Goal: Task Accomplishment & Management: Use online tool/utility

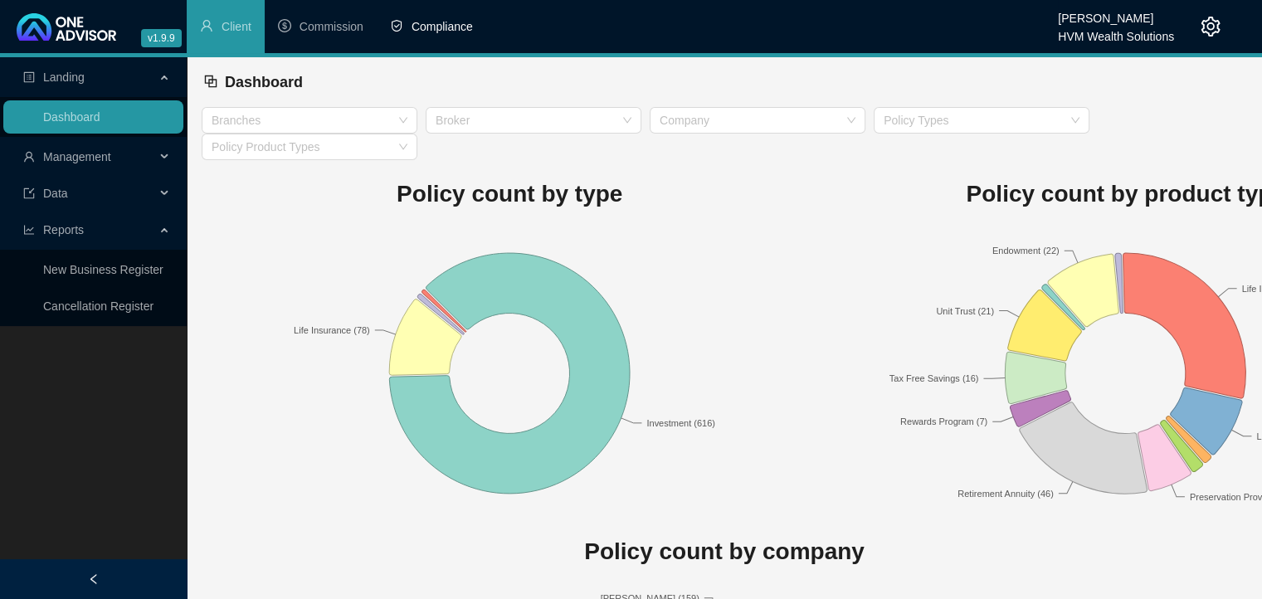
click at [445, 29] on span "Compliance" at bounding box center [441, 26] width 61 height 13
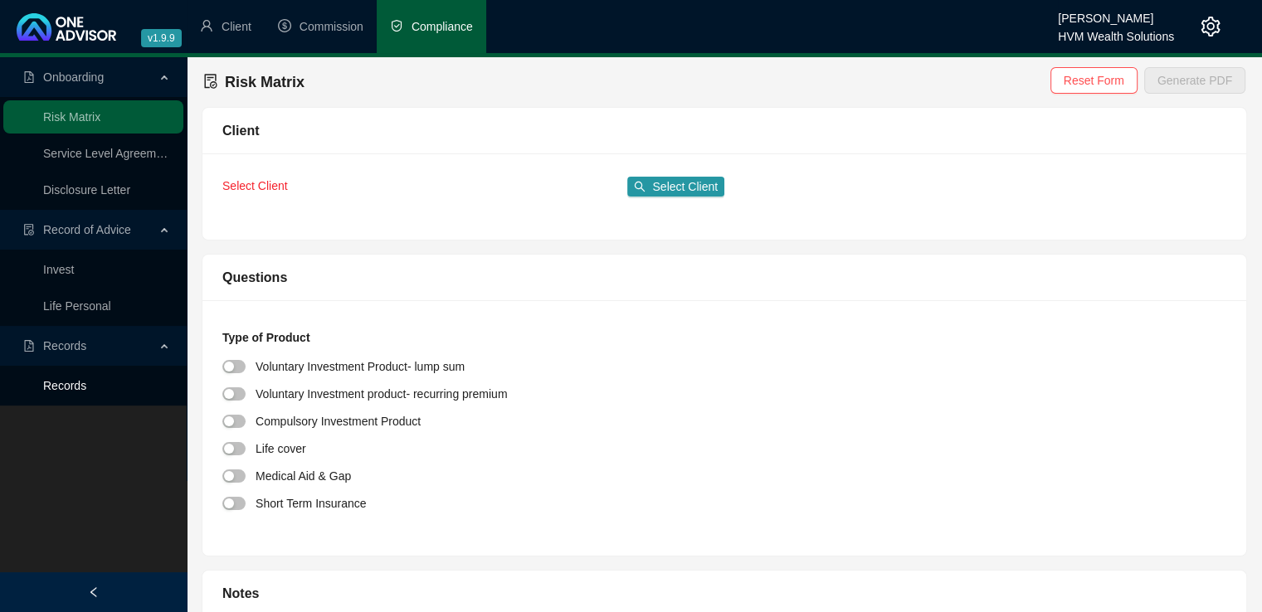
click at [71, 391] on link "Records" at bounding box center [64, 385] width 43 height 13
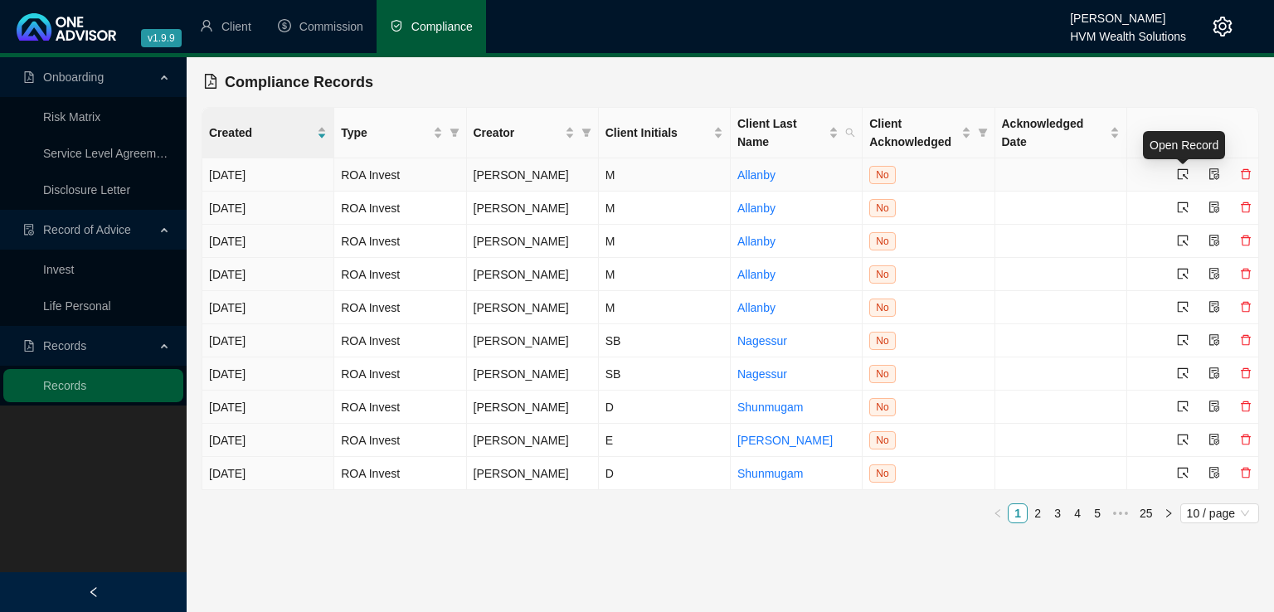
click at [1180, 168] on icon "select" at bounding box center [1183, 174] width 12 height 12
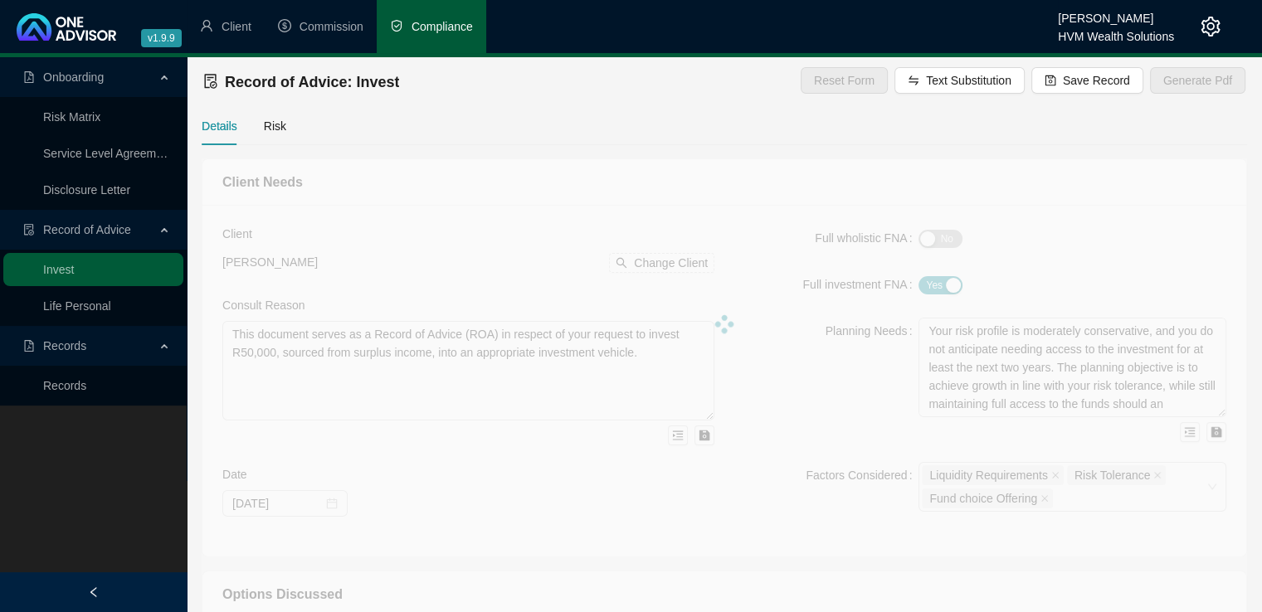
type textarea "The client wishes to invest a lump sum of R50 000 which she has as excess capit…"
type textarea "Client wishes to invest a once-off lumpsum of R50 000 and does not foresee need…"
type textarea "We provided the client with two possible options for investing her excess lump …"
type textarea "The client has elected to proceed with our recommendation and invest her R50 00…"
type input "0.50"
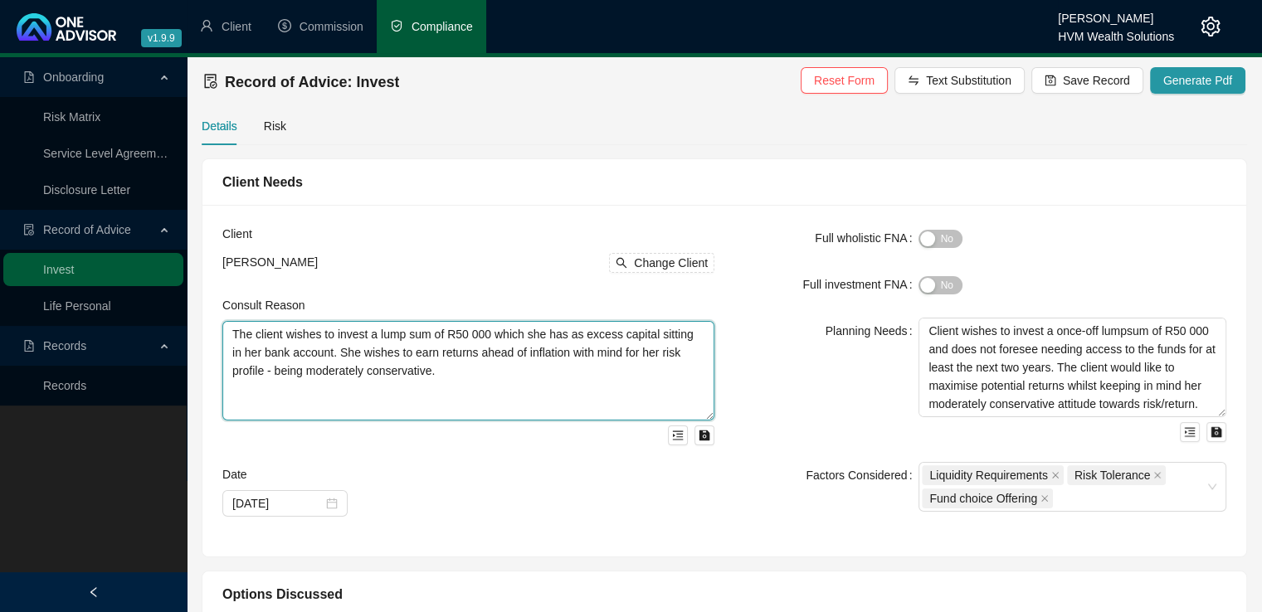
drag, startPoint x: 343, startPoint y: 372, endPoint x: 220, endPoint y: 338, distance: 128.4
click at [220, 338] on div "Client [PERSON_NAME] Change Client Consult Reason The client wishes to invest a…" at bounding box center [468, 381] width 512 height 312
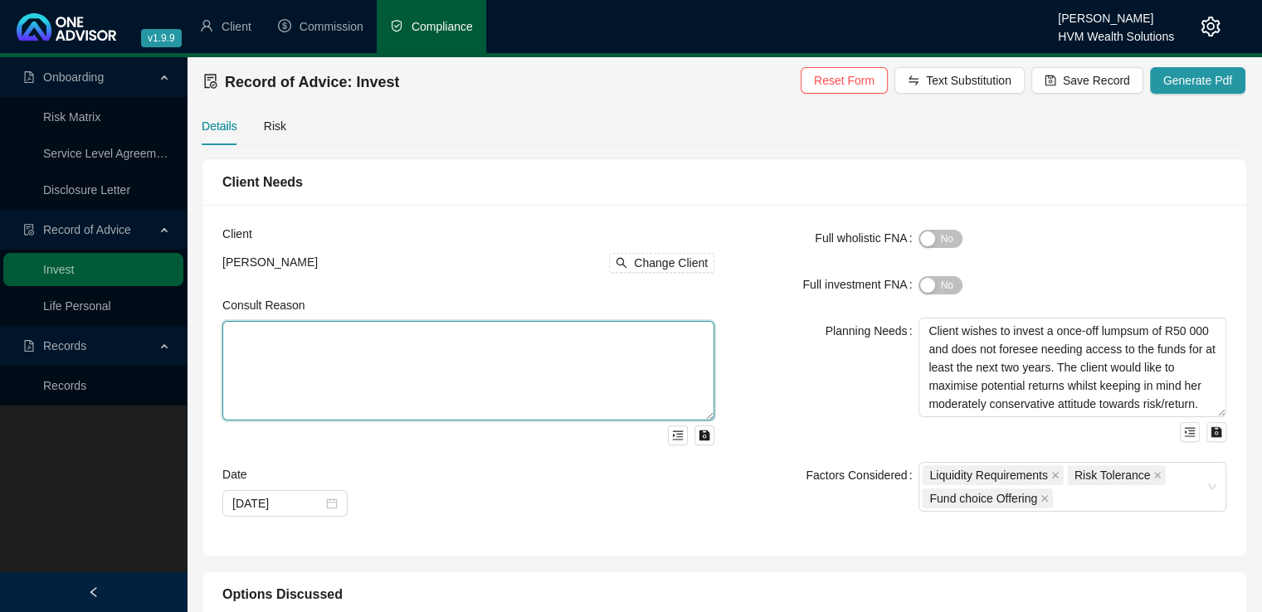
paste textarea "This document serves as a Record of Advice (ROA) in respect of your request to …"
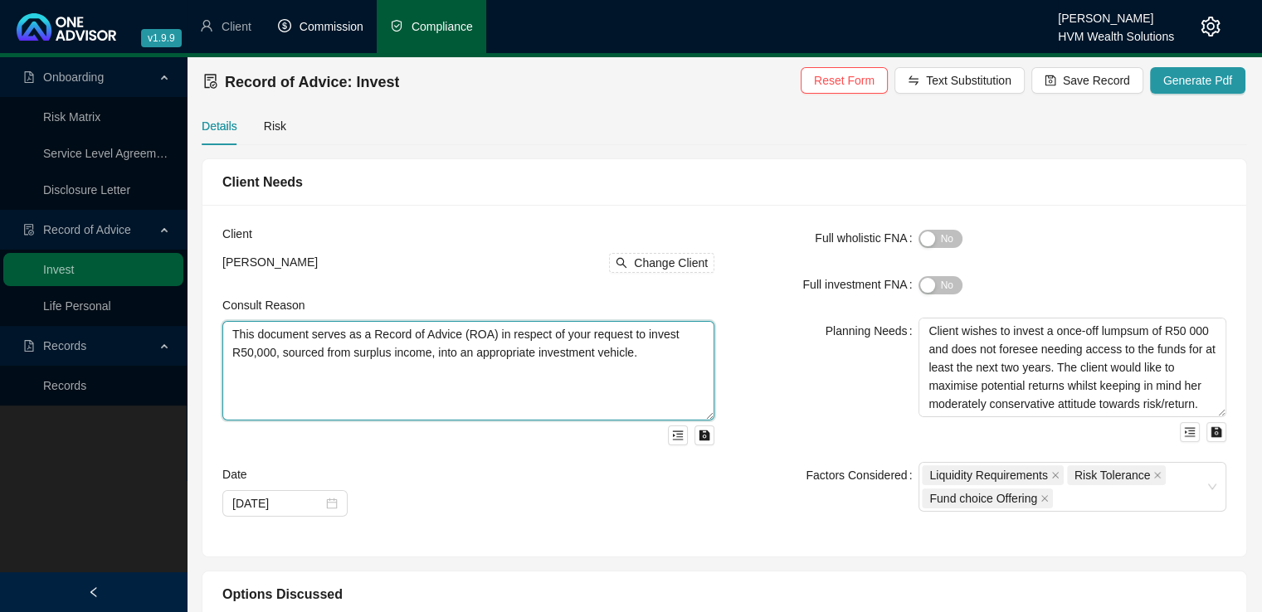
type textarea "This document serves as a Record of Advice (ROA) in respect of your request to …"
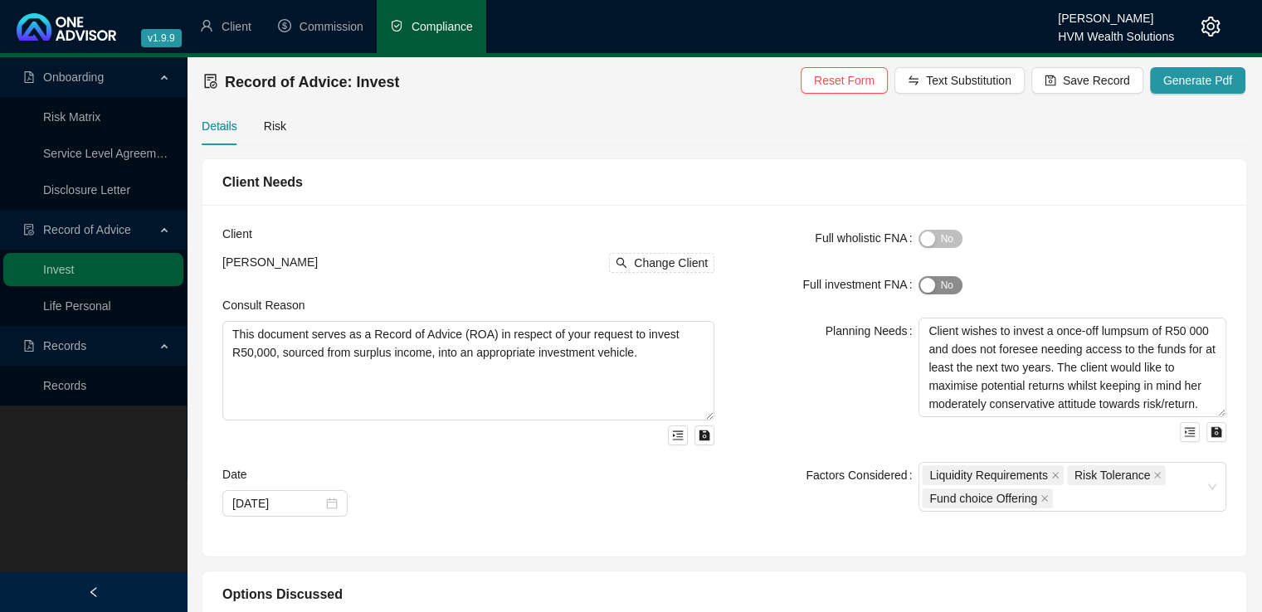
click at [932, 288] on div "button" at bounding box center [927, 285] width 15 height 15
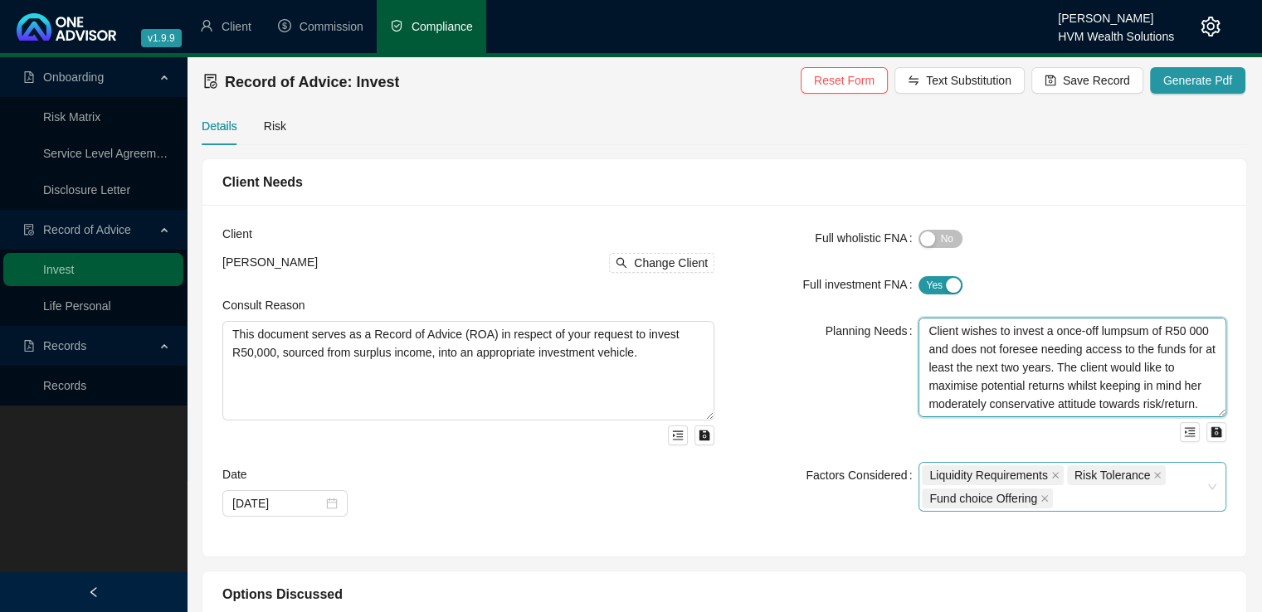
scroll to position [54, 0]
drag, startPoint x: 929, startPoint y: 333, endPoint x: 1224, endPoint y: 473, distance: 326.8
click at [1224, 473] on form "Full wholistic FNA Yes No Full investment FNA Yes No Planning Needs Client wish…" at bounding box center [980, 368] width 492 height 287
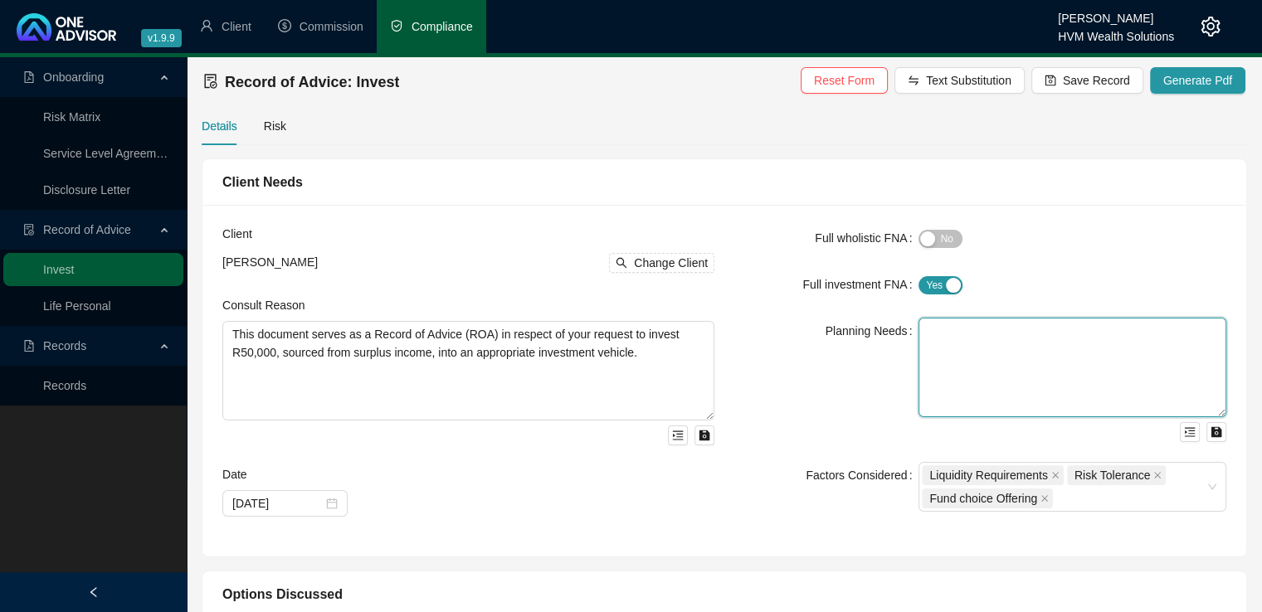
scroll to position [0, 0]
paste textarea "Your risk profile is moderately conservative, and you do not anticipate needing…"
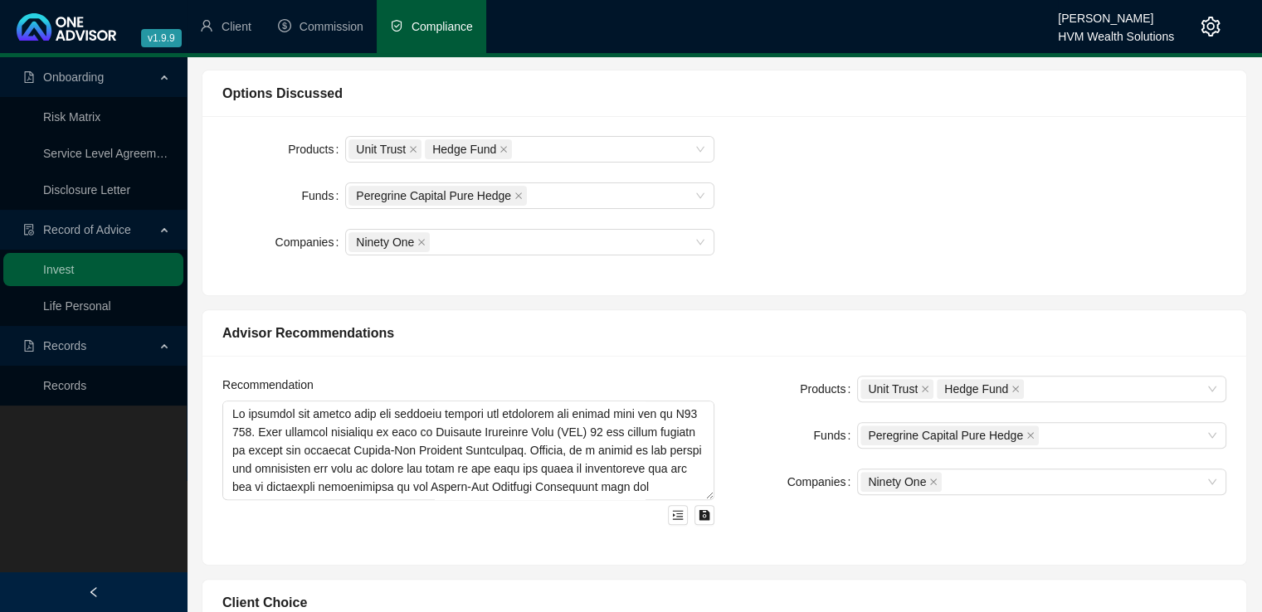
scroll to position [508, 0]
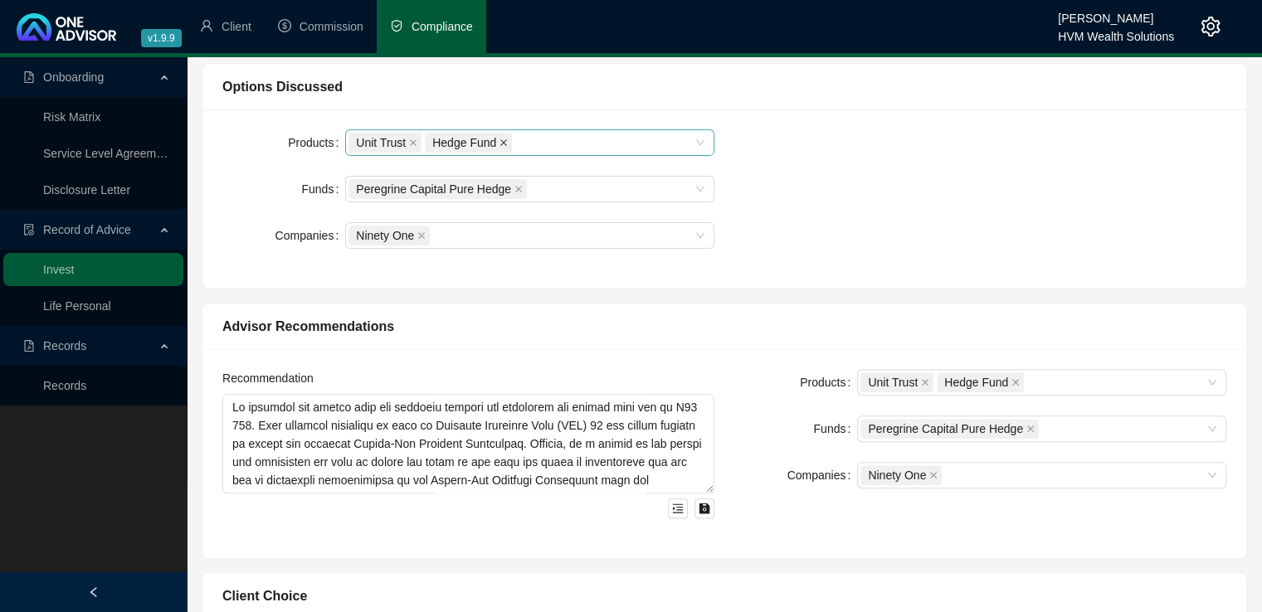
click at [503, 143] on icon "close" at bounding box center [503, 143] width 8 height 8
type textarea "Your risk profile is moderately conservative, and you do not anticipate needing…"
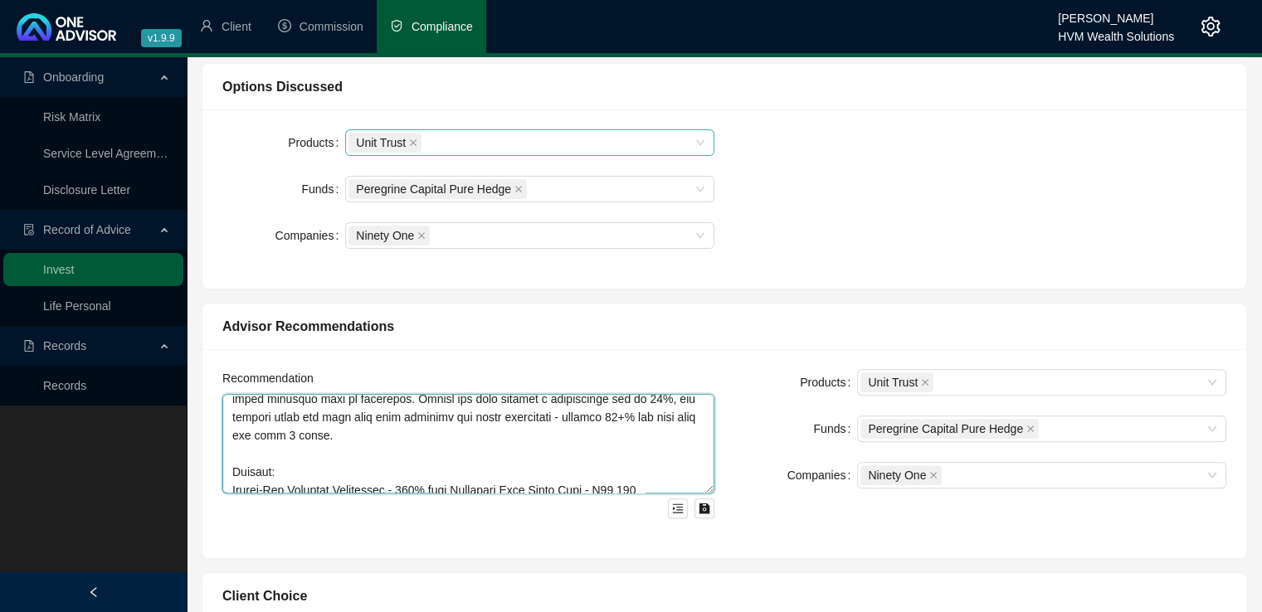
scroll to position [236, 0]
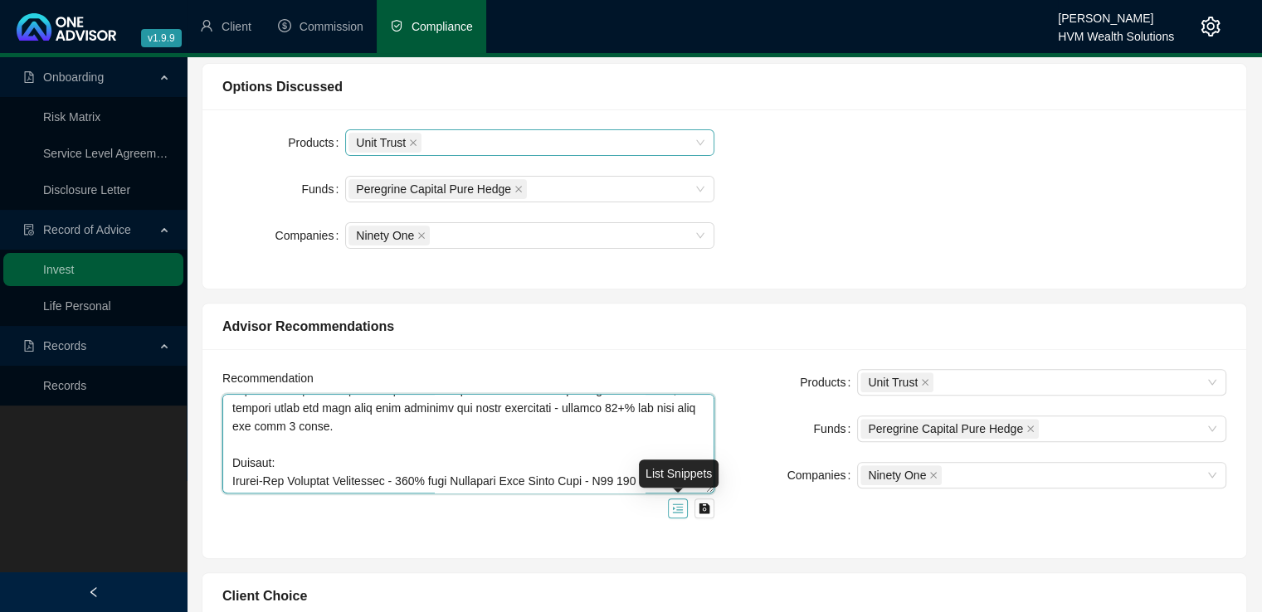
drag, startPoint x: 231, startPoint y: 406, endPoint x: 680, endPoint y: 512, distance: 461.9
click at [680, 512] on div at bounding box center [468, 456] width 492 height 124
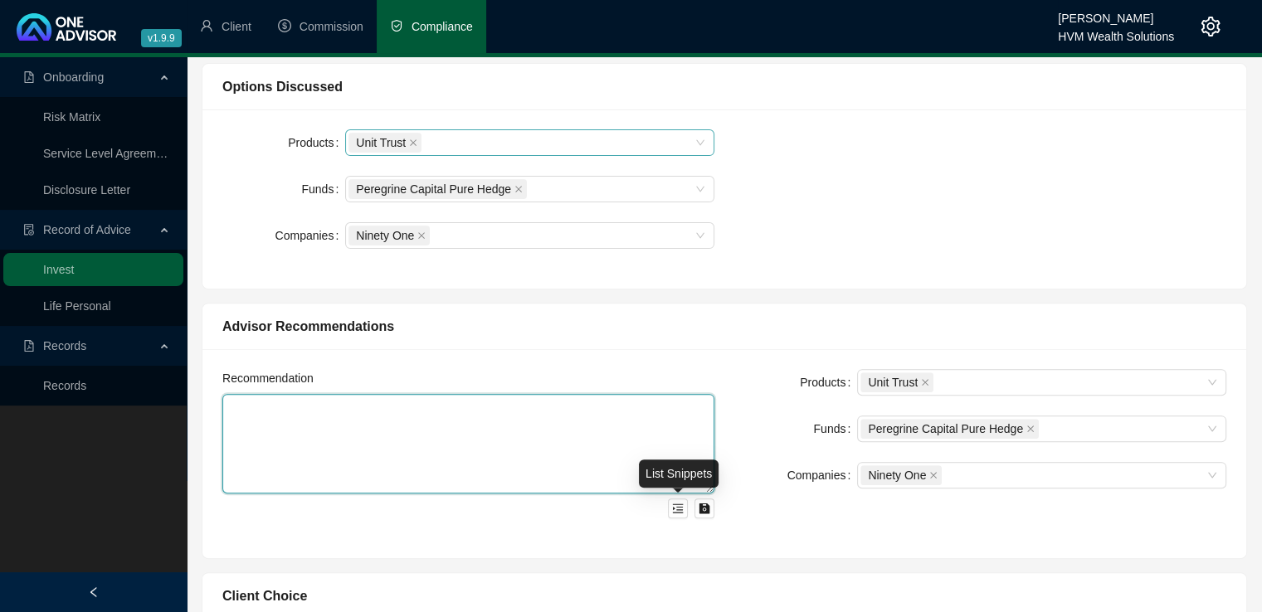
scroll to position [0, 0]
paste textarea "We considered two possible options for investing your excess lump sum of R50,00…"
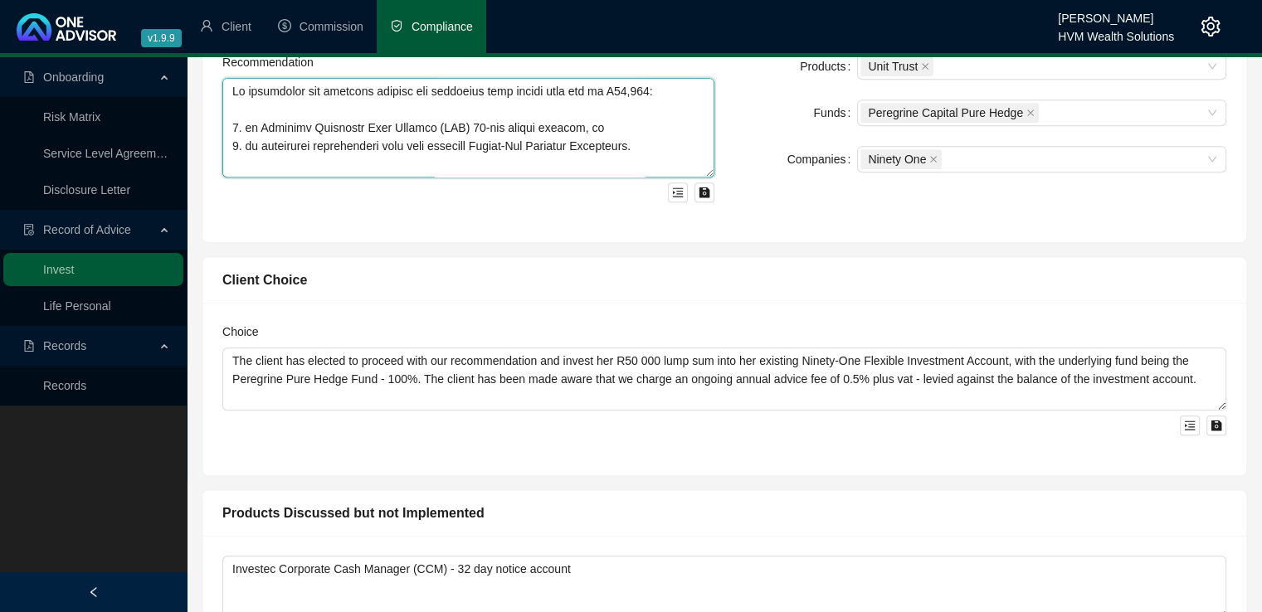
scroll to position [826, 0]
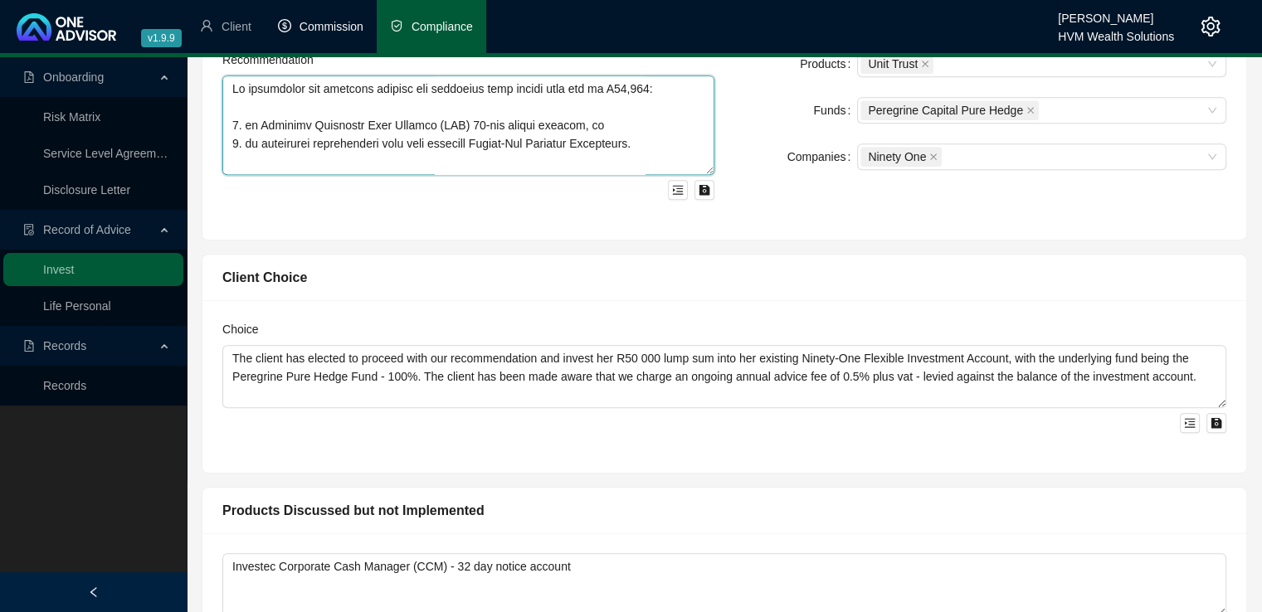
type textarea "We considered two possible options for investing your excess lump sum of R50,00…"
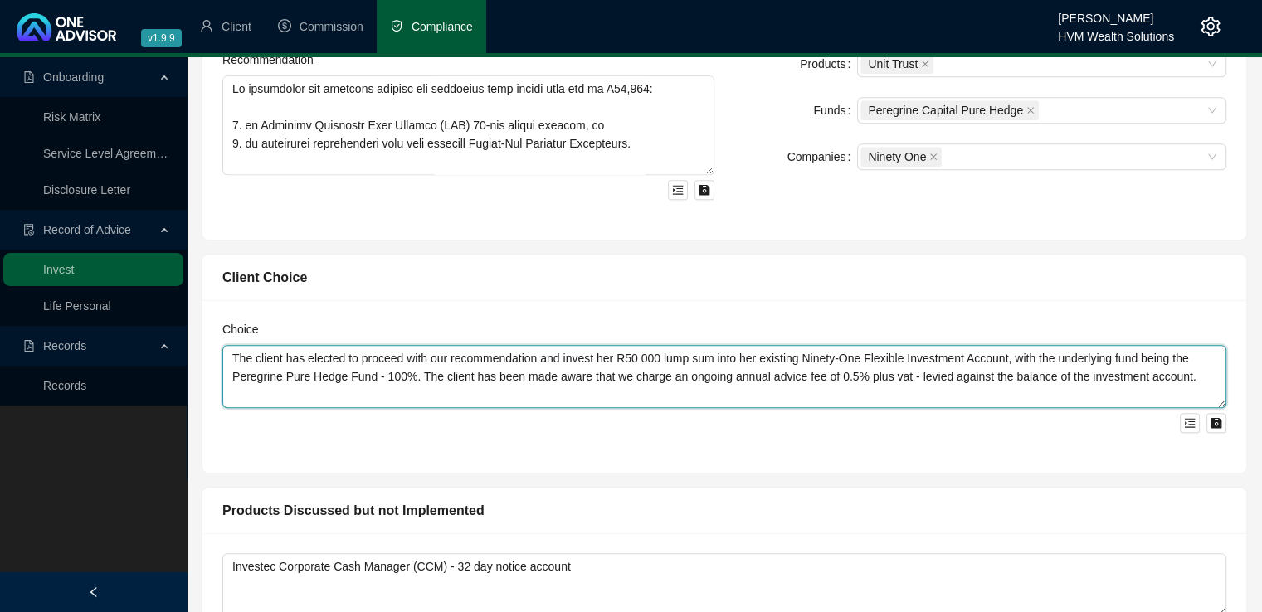
drag, startPoint x: 1197, startPoint y: 377, endPoint x: 219, endPoint y: 352, distance: 978.2
click at [219, 352] on div "Choice The client has elected to proceed with our recommendation and invest her…" at bounding box center [723, 386] width 1043 height 173
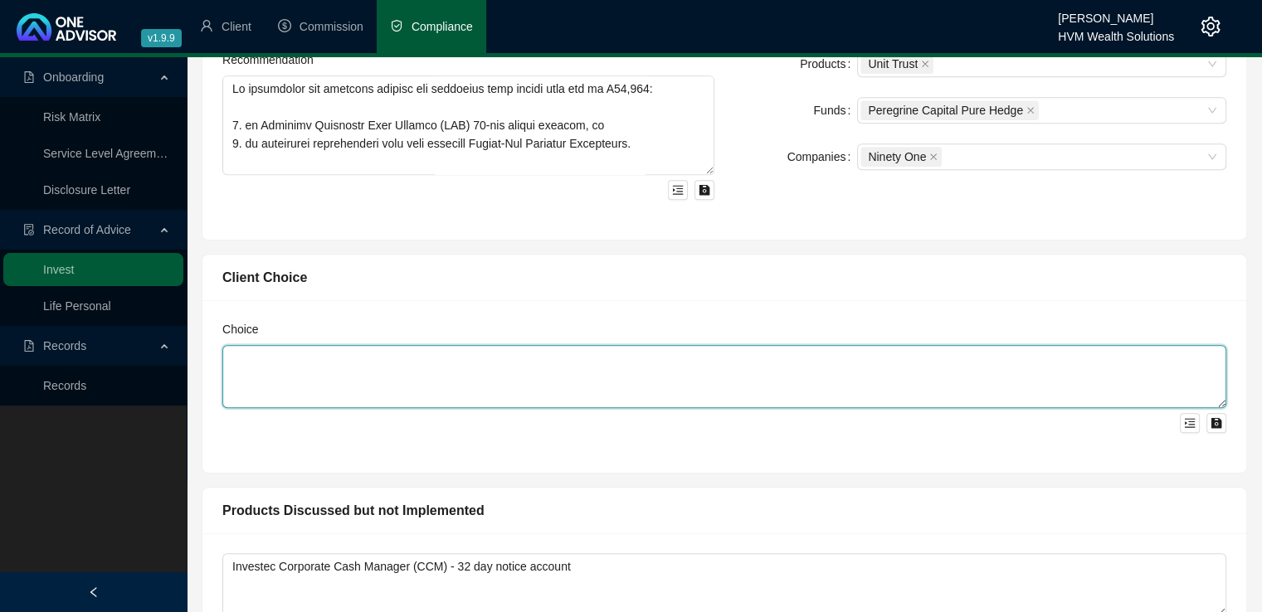
paste textarea "You have chosen to proceed with our recommendation to invest a lump sum of R50,…"
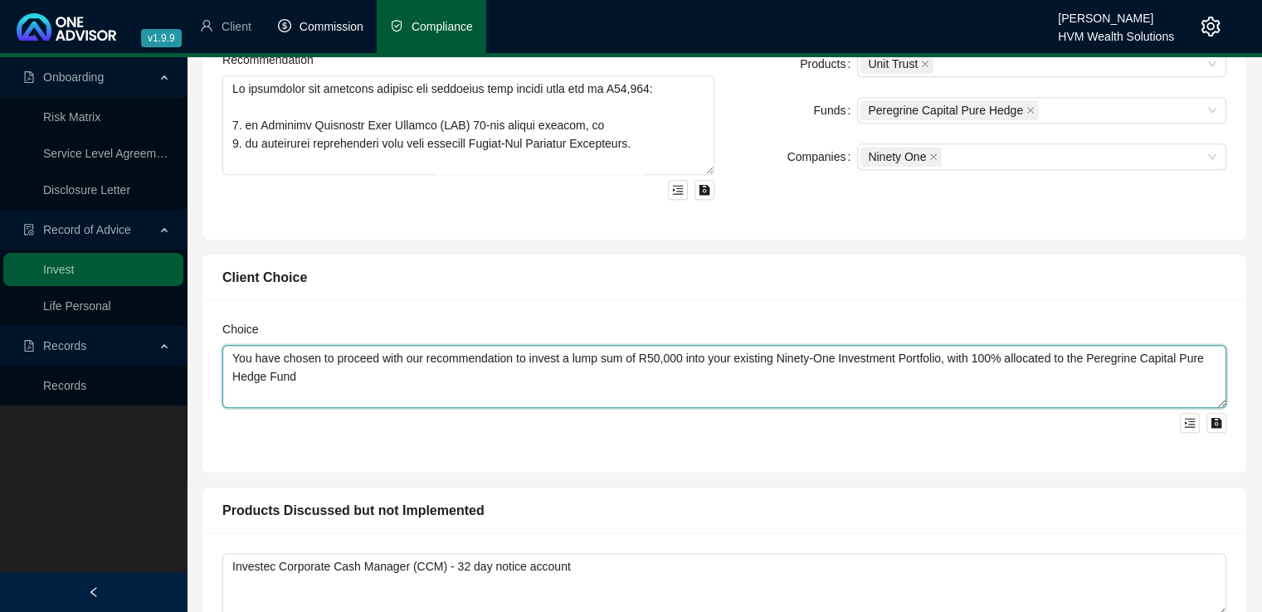
type textarea "You have chosen to proceed with our recommendation to invest a lump sum of R50,…"
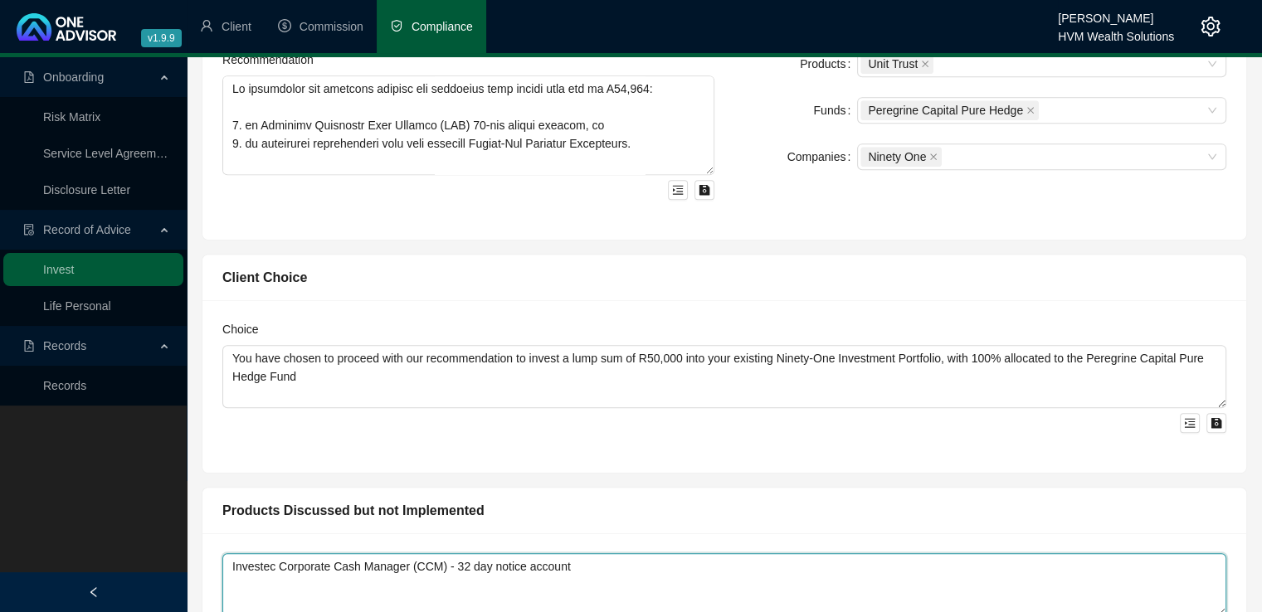
drag, startPoint x: 580, startPoint y: 570, endPoint x: 275, endPoint y: 569, distance: 304.4
click at [220, 564] on div "Investec Corporate Cash Manager (CCM) - 32 day notice account" at bounding box center [723, 607] width 1043 height 148
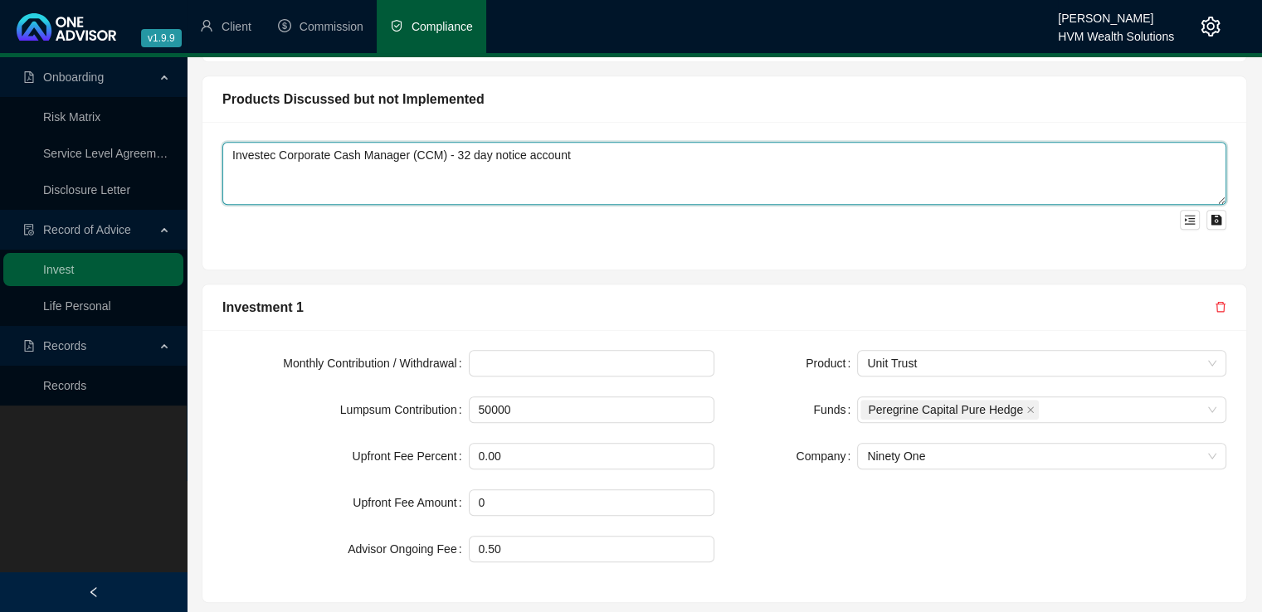
scroll to position [1298, 0]
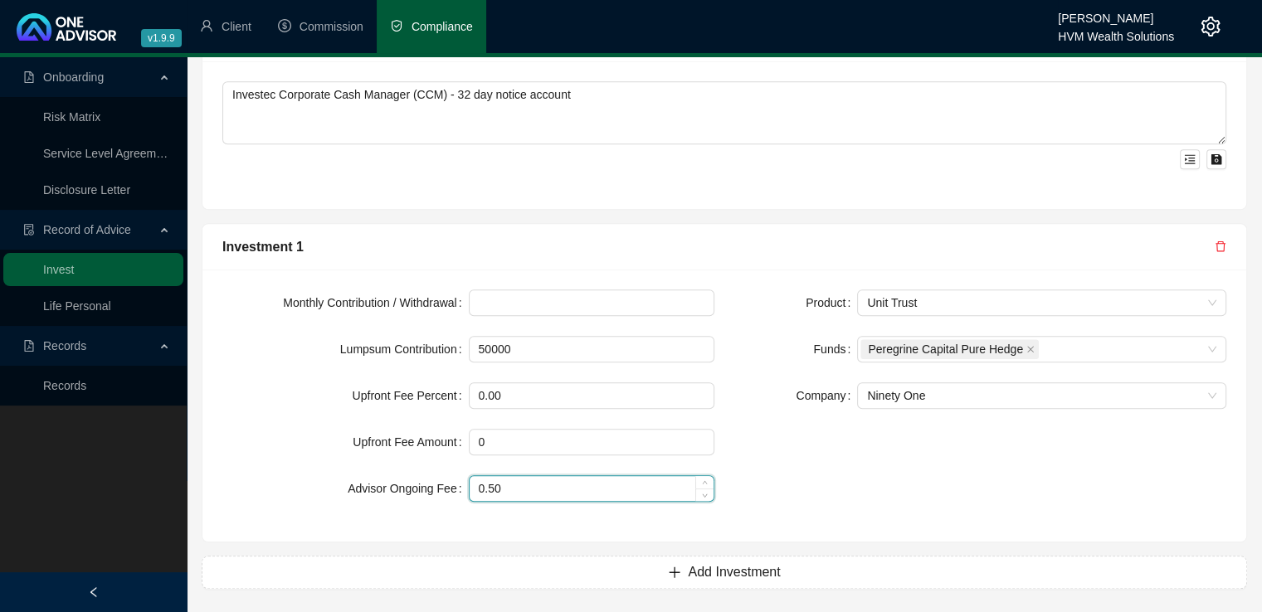
click at [544, 486] on input "0.50" at bounding box center [591, 488] width 245 height 25
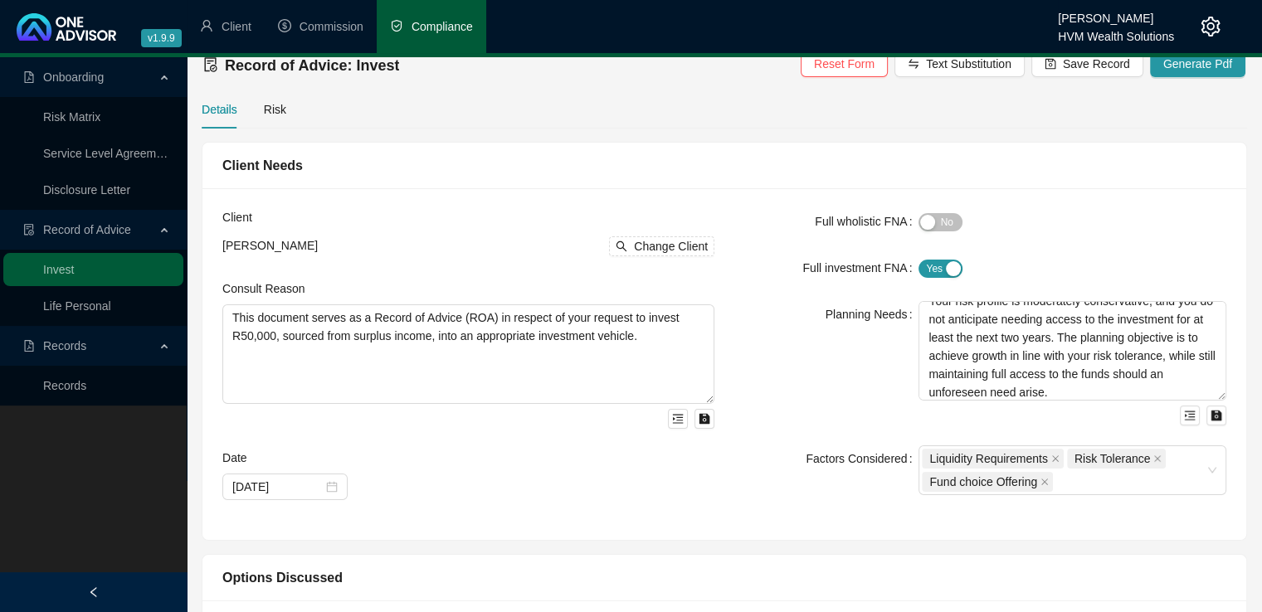
scroll to position [0, 0]
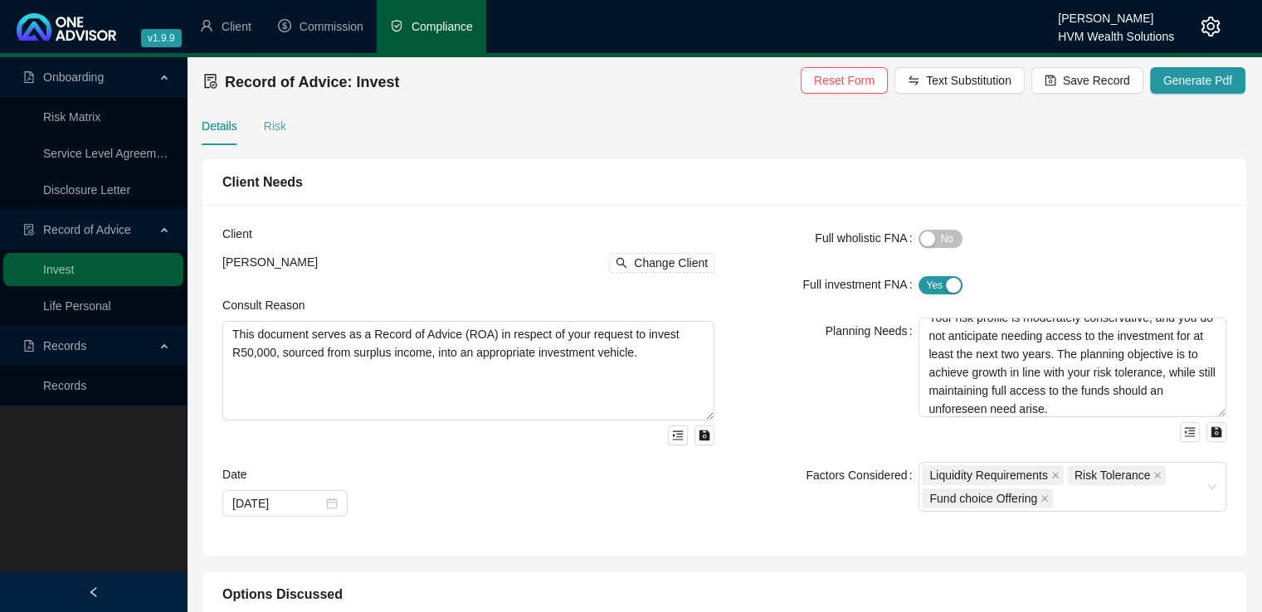
type input "0.75"
click at [271, 127] on div "Risk" at bounding box center [275, 126] width 22 height 18
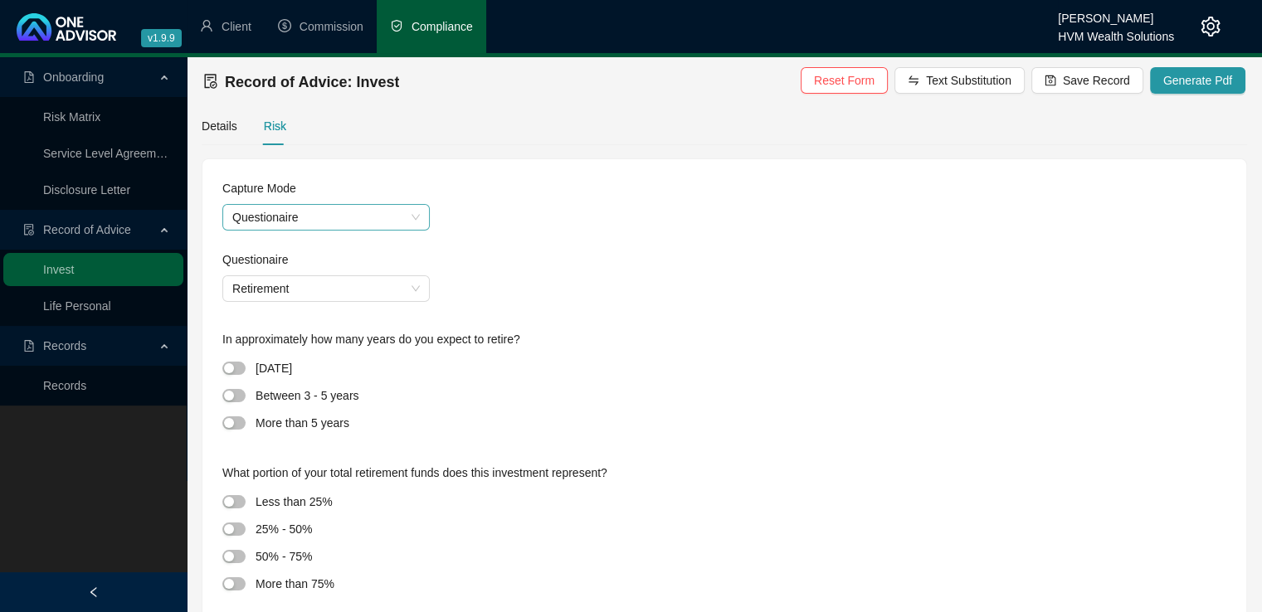
click at [392, 222] on span "Questionaire" at bounding box center [325, 217] width 187 height 25
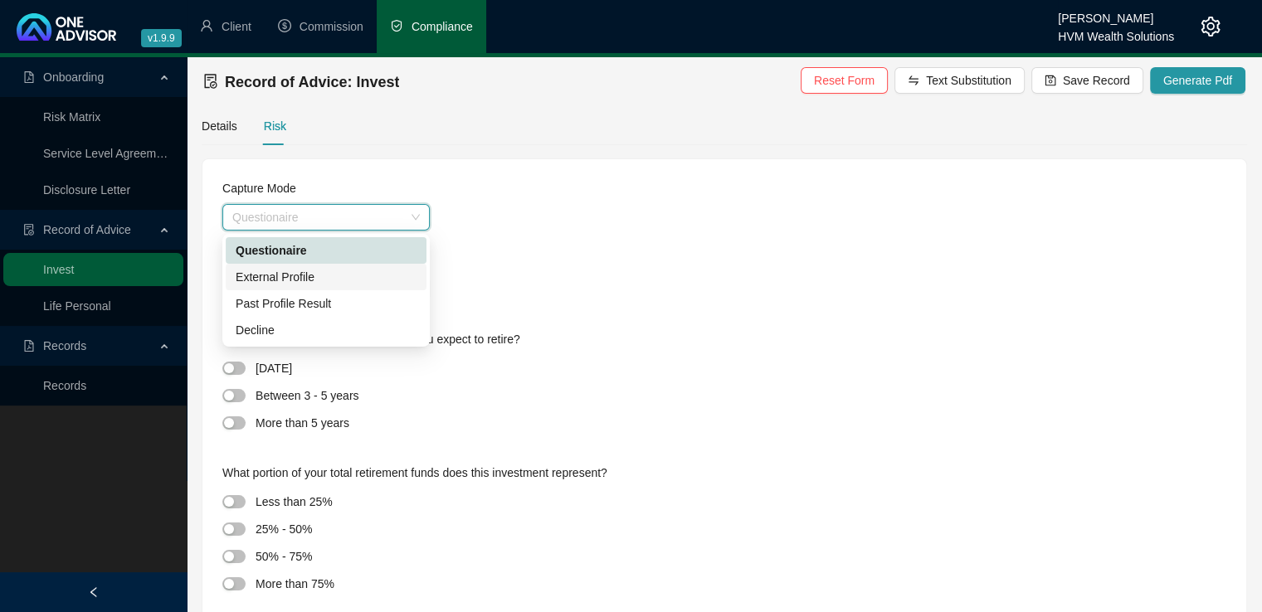
click at [364, 280] on div "External Profile" at bounding box center [326, 277] width 181 height 18
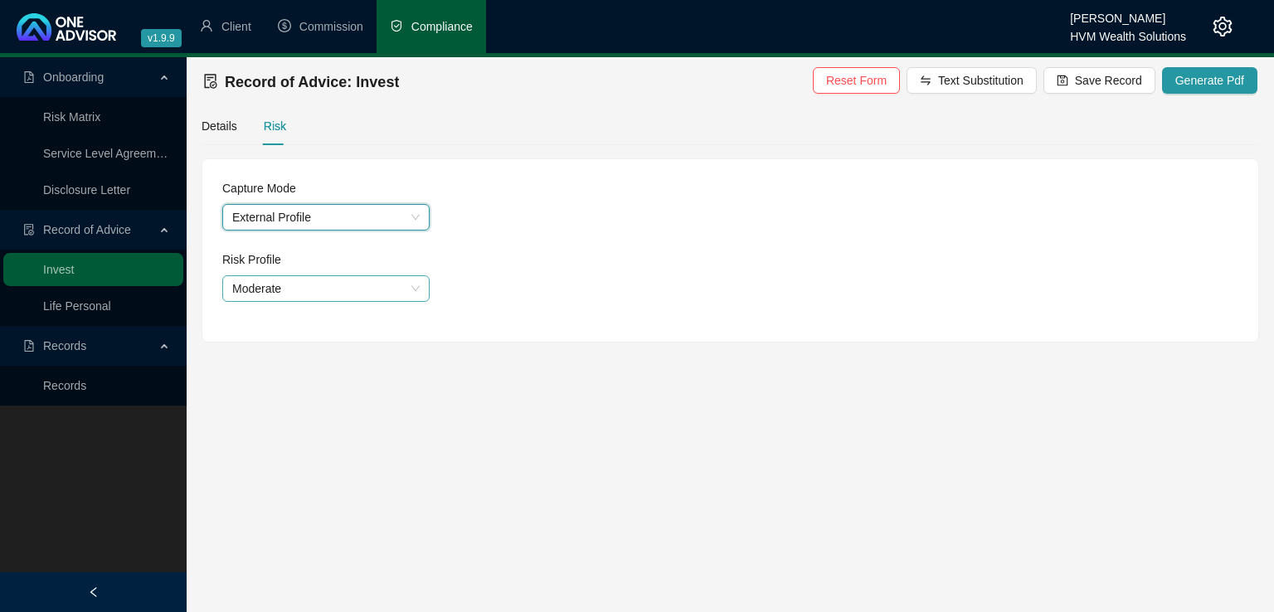
click at [355, 292] on span "Moderate" at bounding box center [325, 288] width 187 height 25
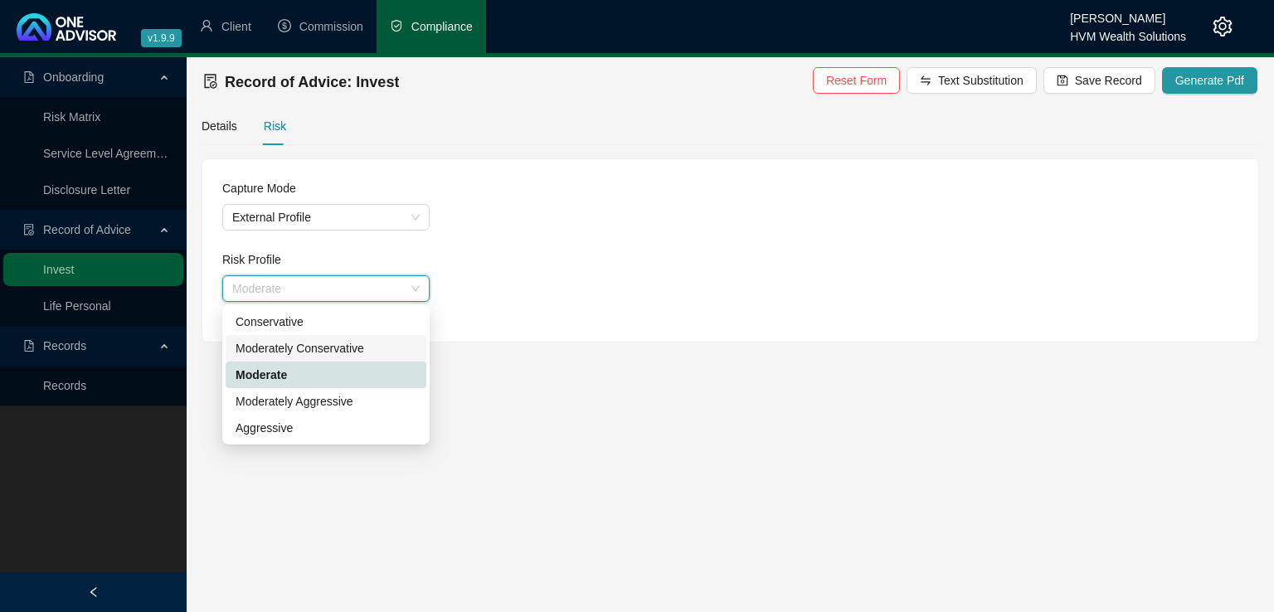
click at [357, 346] on div "Moderately Conservative" at bounding box center [326, 348] width 181 height 18
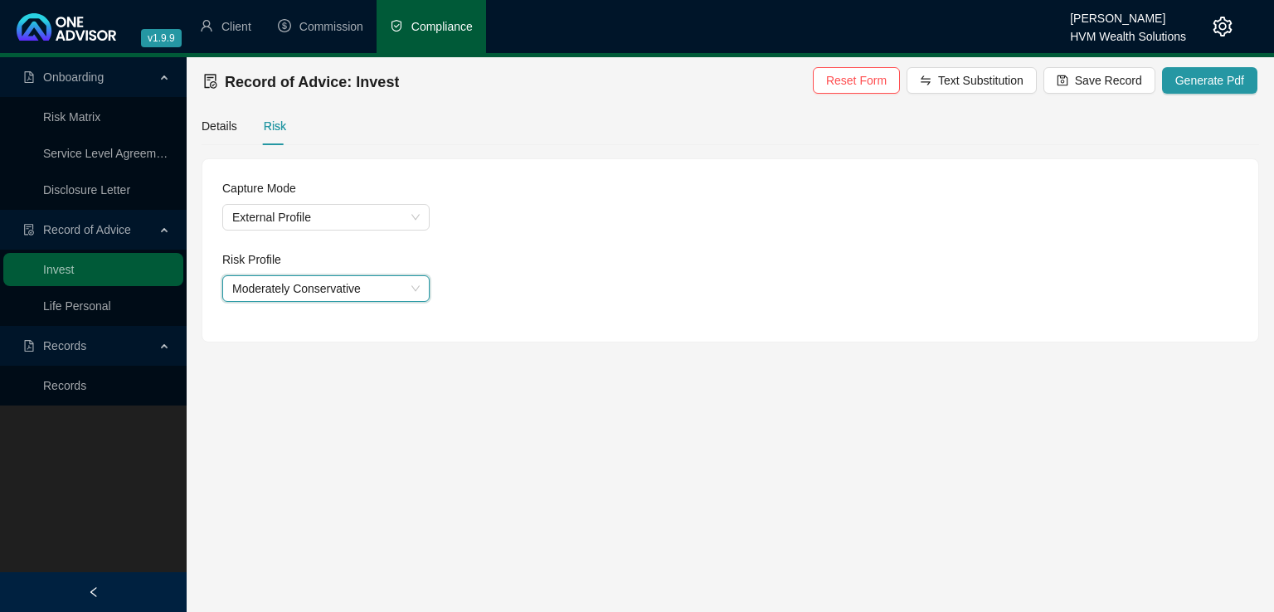
drag, startPoint x: 858, startPoint y: 392, endPoint x: 1055, endPoint y: 230, distance: 255.7
click at [869, 389] on main "Onboarding Risk Matrix Service Level Agreement Disclosure Letter Record of Advi…" at bounding box center [637, 334] width 1274 height 555
click at [1088, 78] on span "Save Record" at bounding box center [1108, 80] width 67 height 18
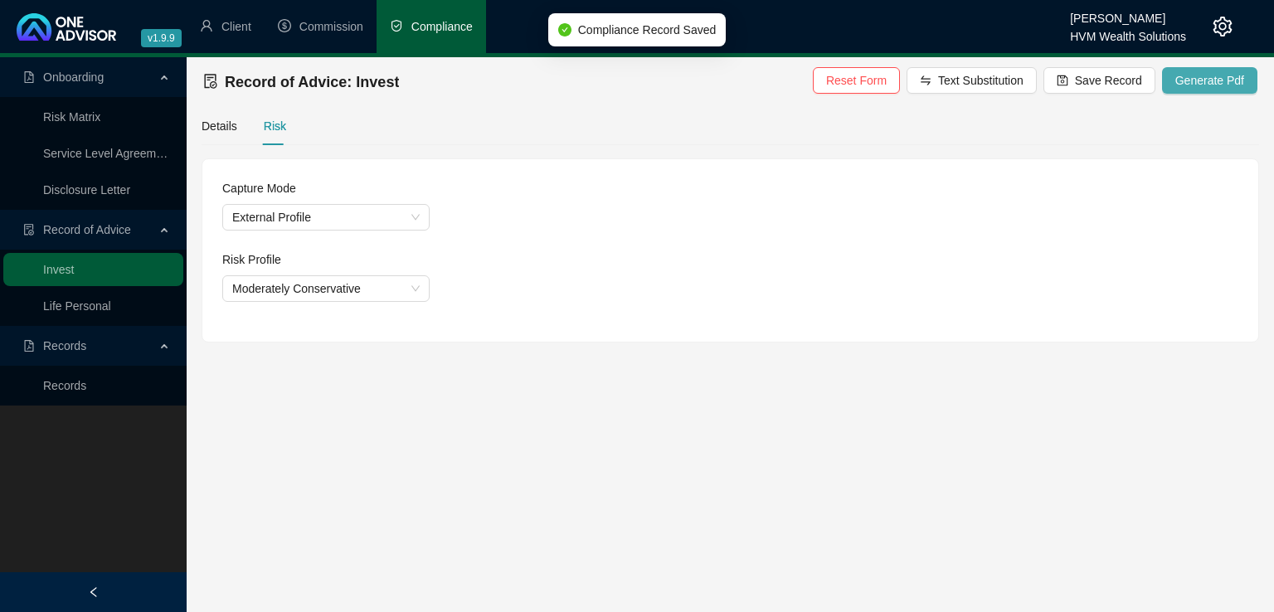
click at [1191, 77] on span "Generate Pdf" at bounding box center [1209, 80] width 69 height 18
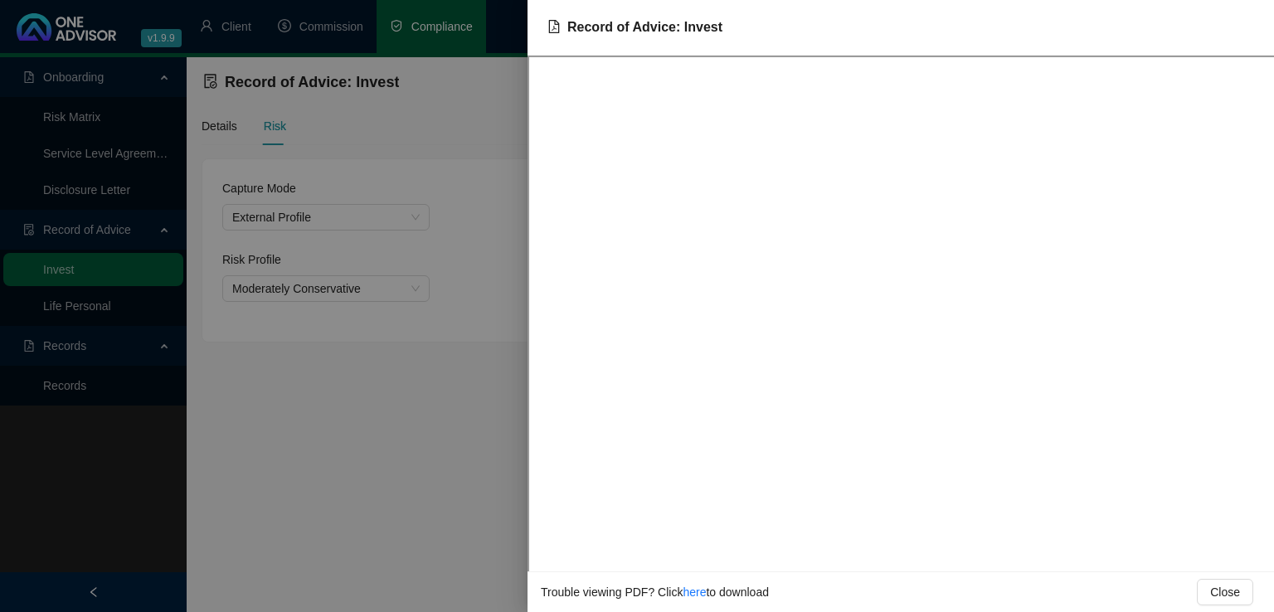
click at [365, 419] on div at bounding box center [637, 306] width 1274 height 612
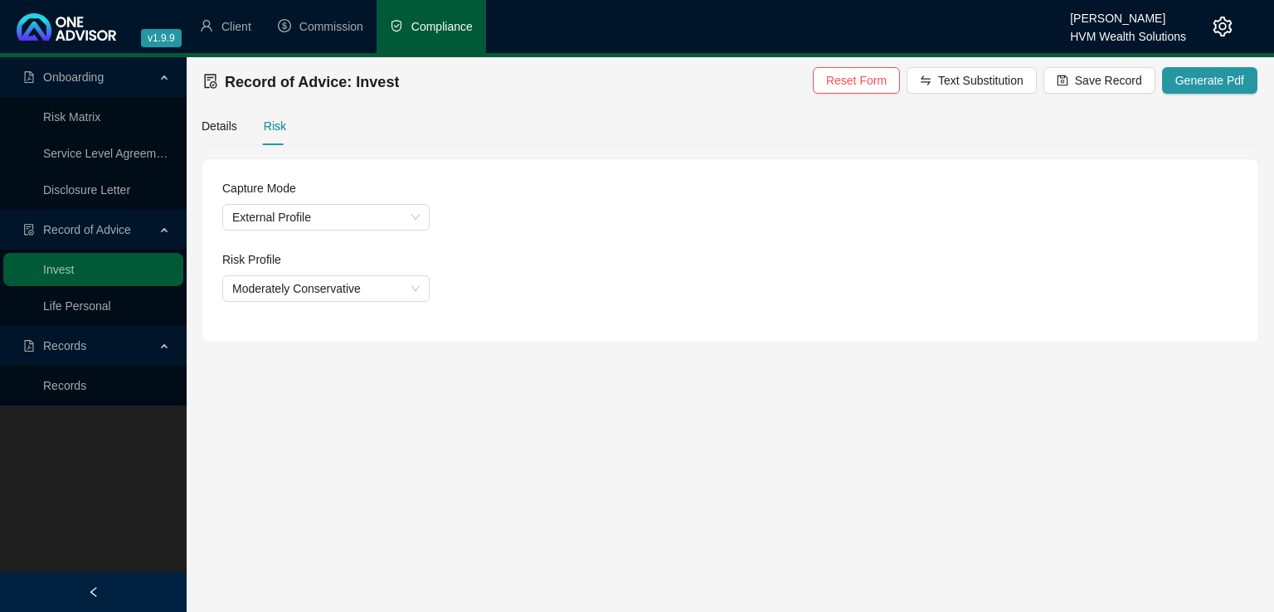
click at [1228, 17] on icon "setting" at bounding box center [1223, 27] width 20 height 20
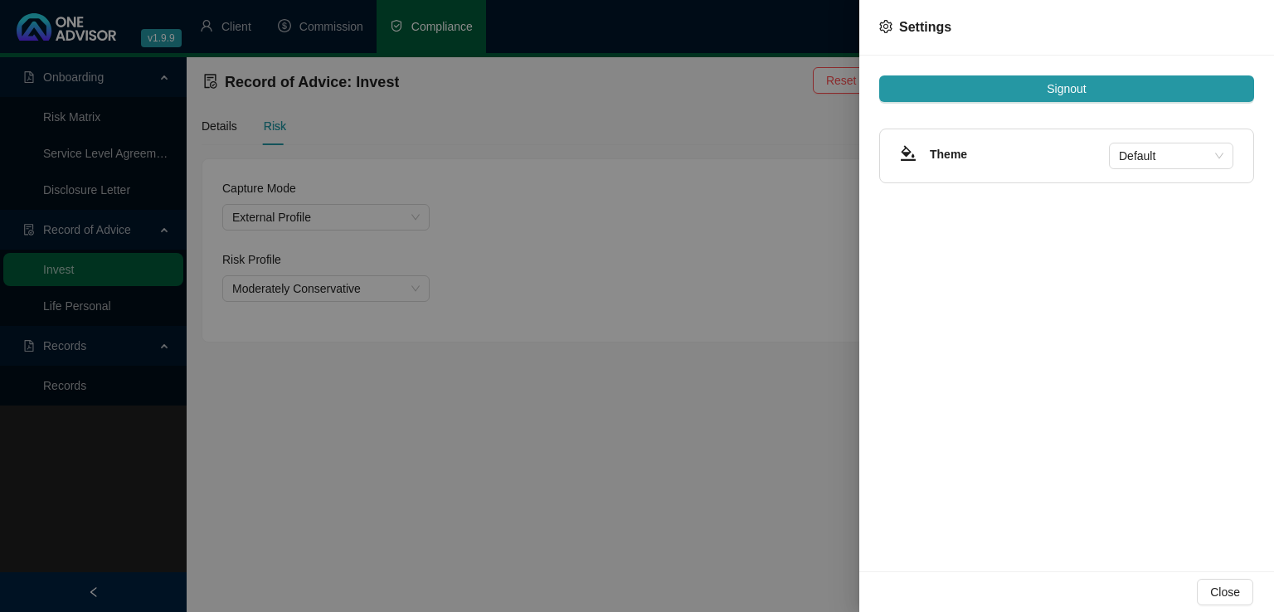
click at [712, 429] on div at bounding box center [637, 306] width 1274 height 612
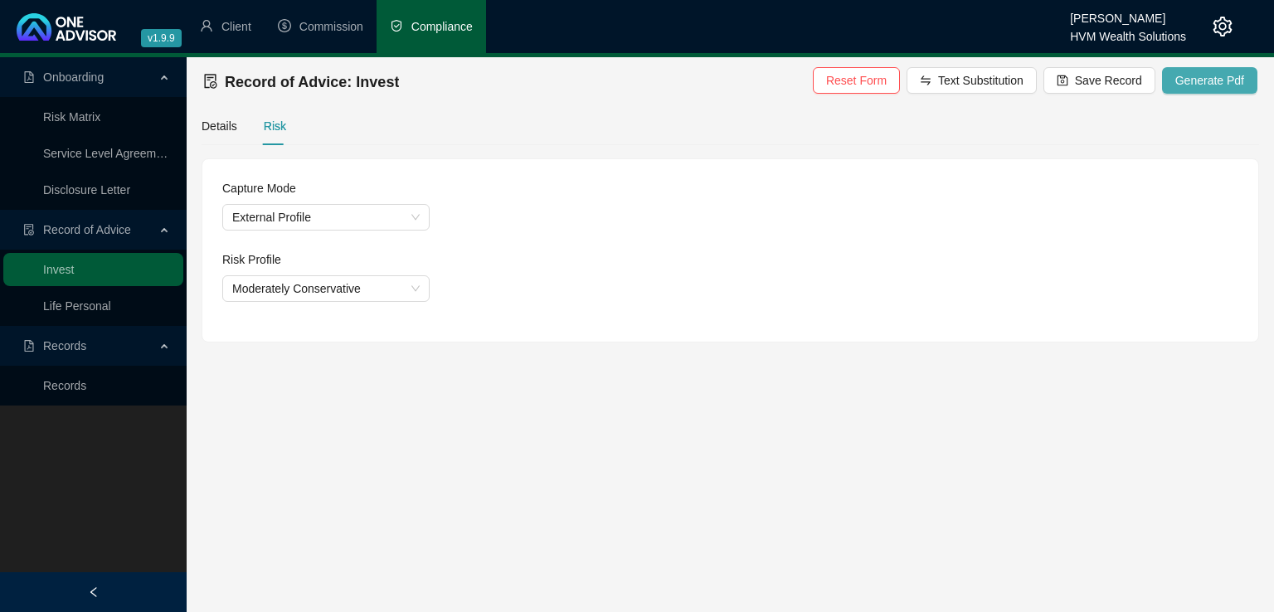
click at [1208, 79] on span "Generate Pdf" at bounding box center [1209, 80] width 69 height 18
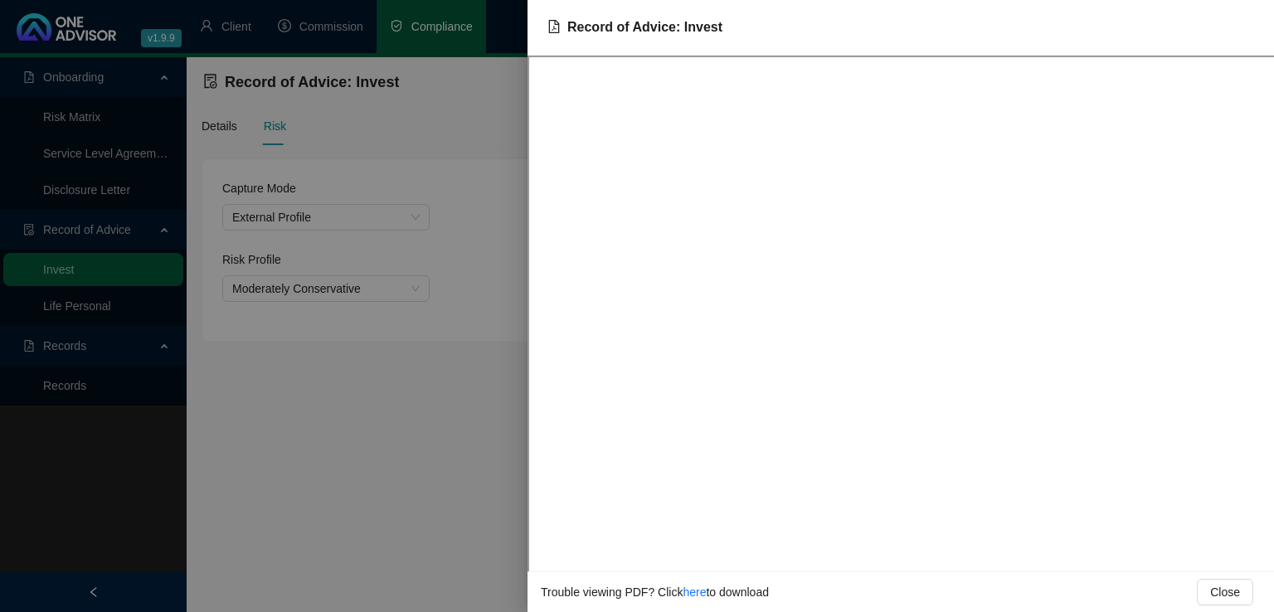
click at [435, 409] on div at bounding box center [637, 306] width 1274 height 612
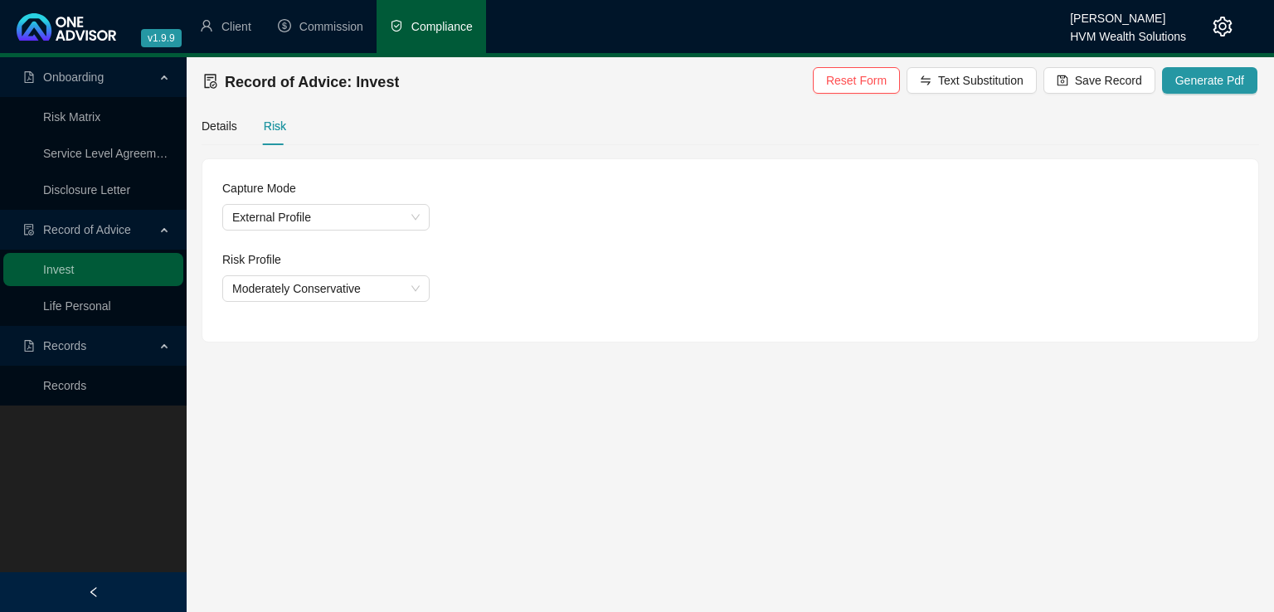
click at [116, 231] on span "Record of Advice" at bounding box center [87, 229] width 88 height 13
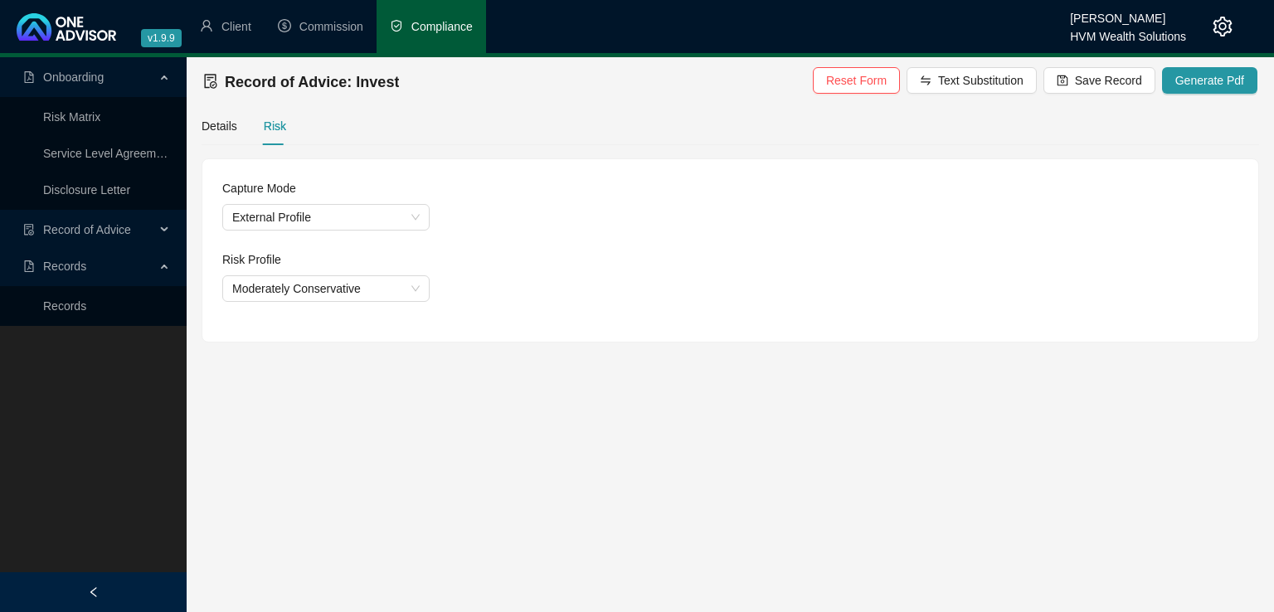
click at [115, 230] on span "Record of Advice" at bounding box center [87, 229] width 88 height 13
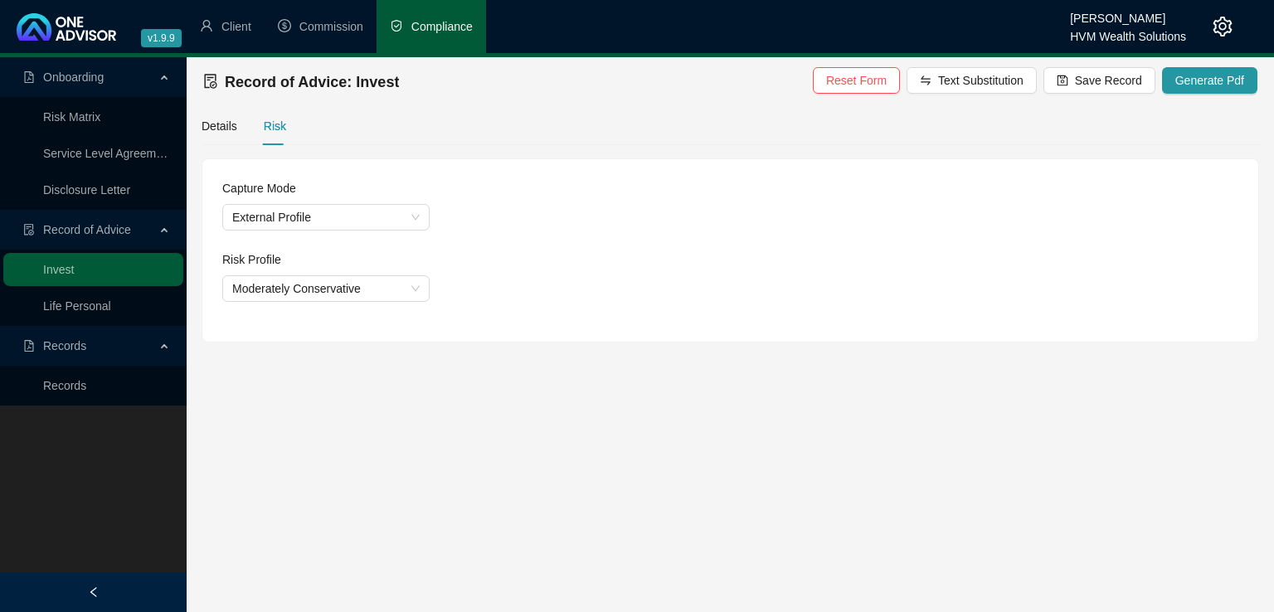
click at [1218, 33] on icon "setting" at bounding box center [1223, 27] width 20 height 20
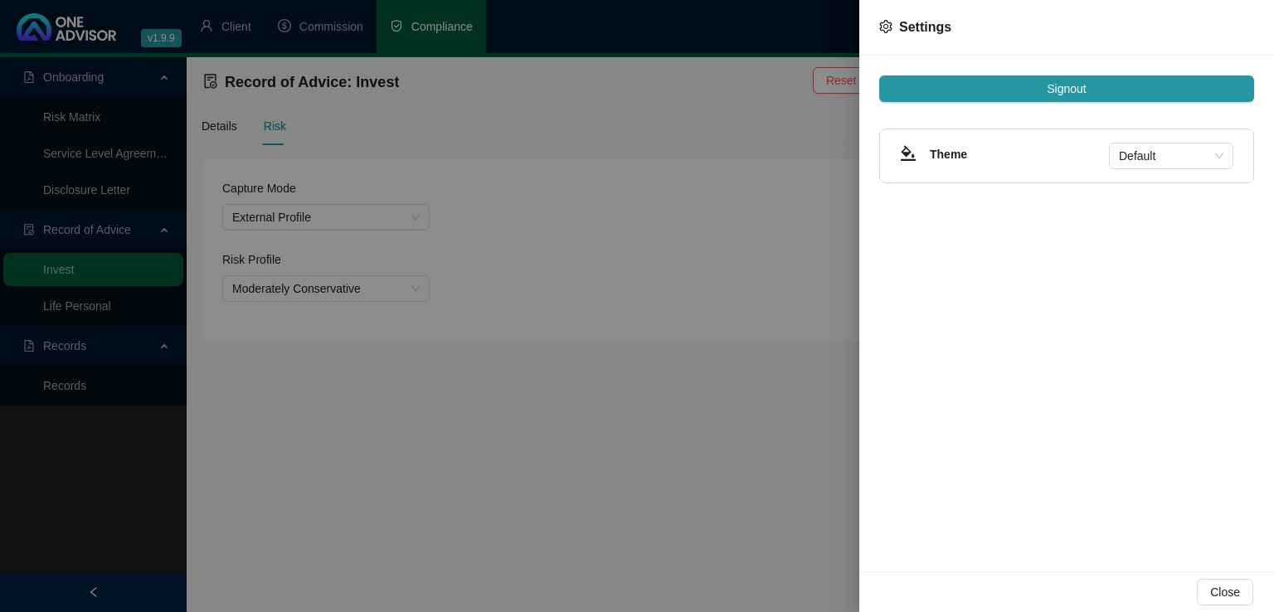
click at [754, 371] on div at bounding box center [637, 306] width 1274 height 612
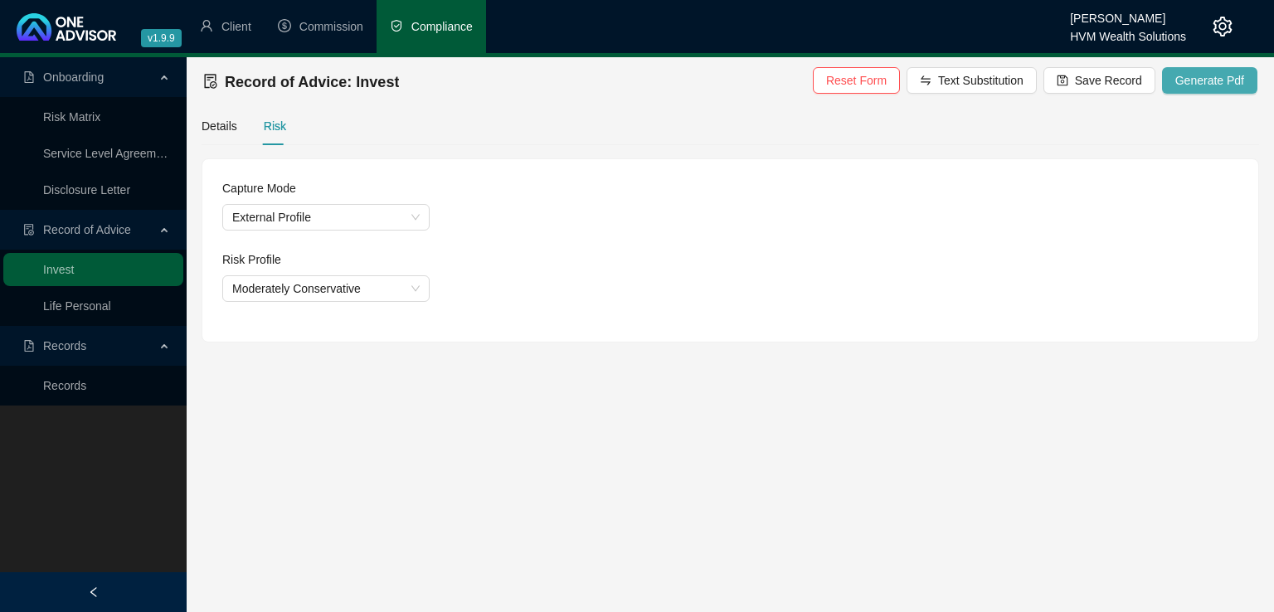
click at [1181, 81] on span "Generate Pdf" at bounding box center [1209, 80] width 69 height 18
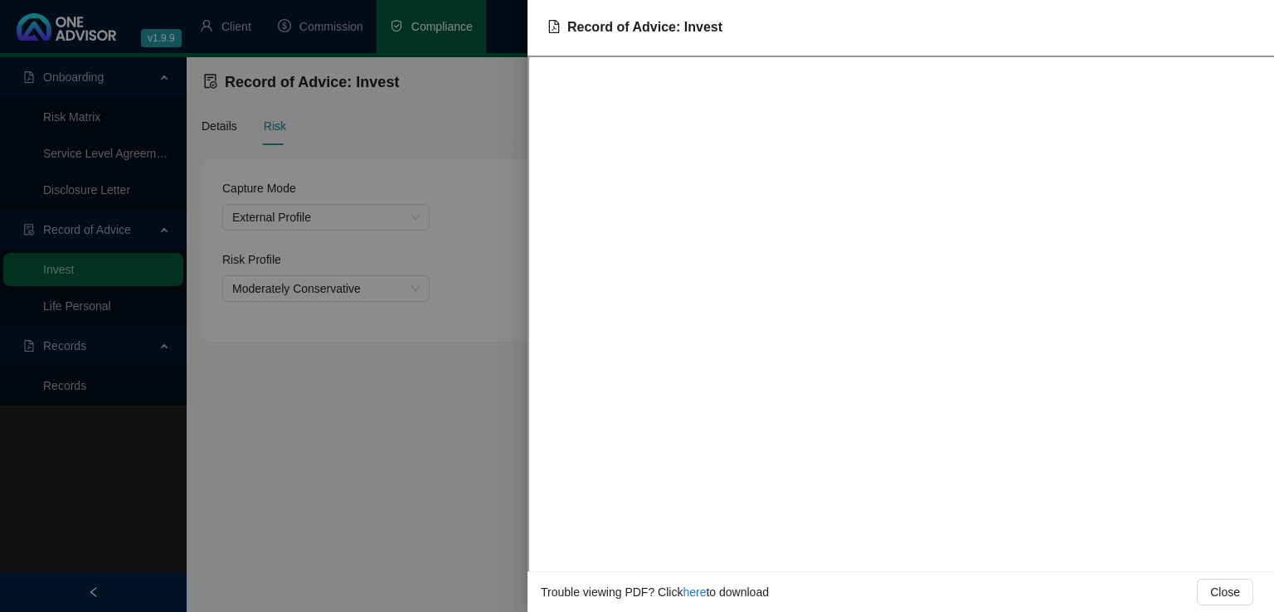
click at [335, 479] on div at bounding box center [637, 306] width 1274 height 612
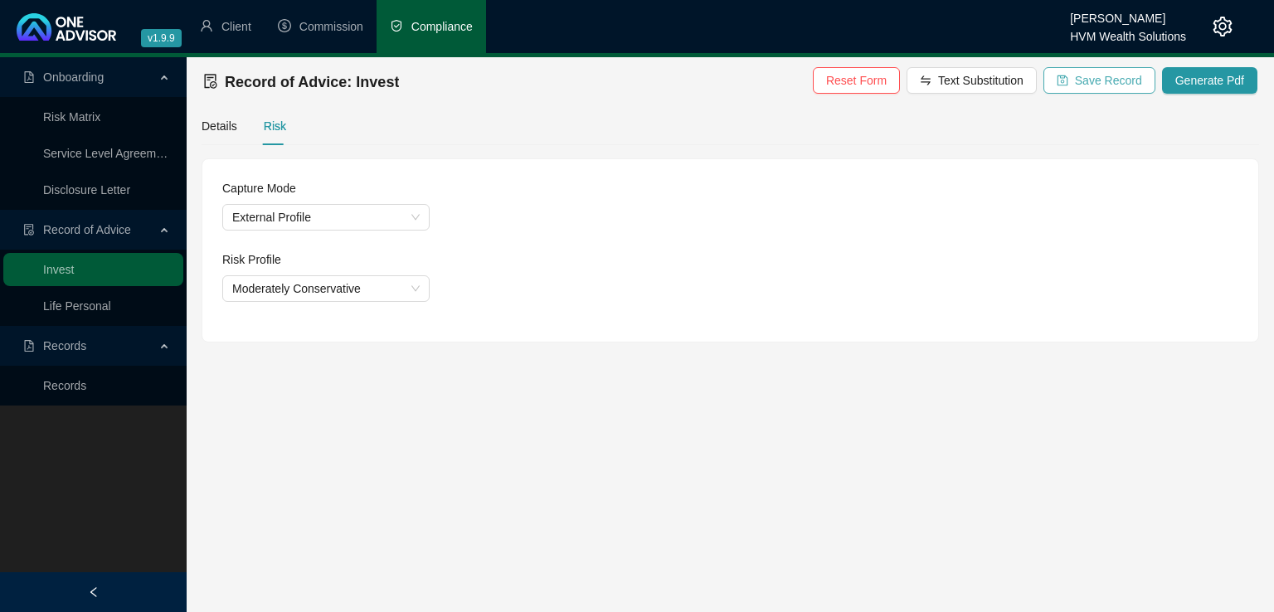
click at [1111, 84] on span "Save Record" at bounding box center [1108, 80] width 67 height 18
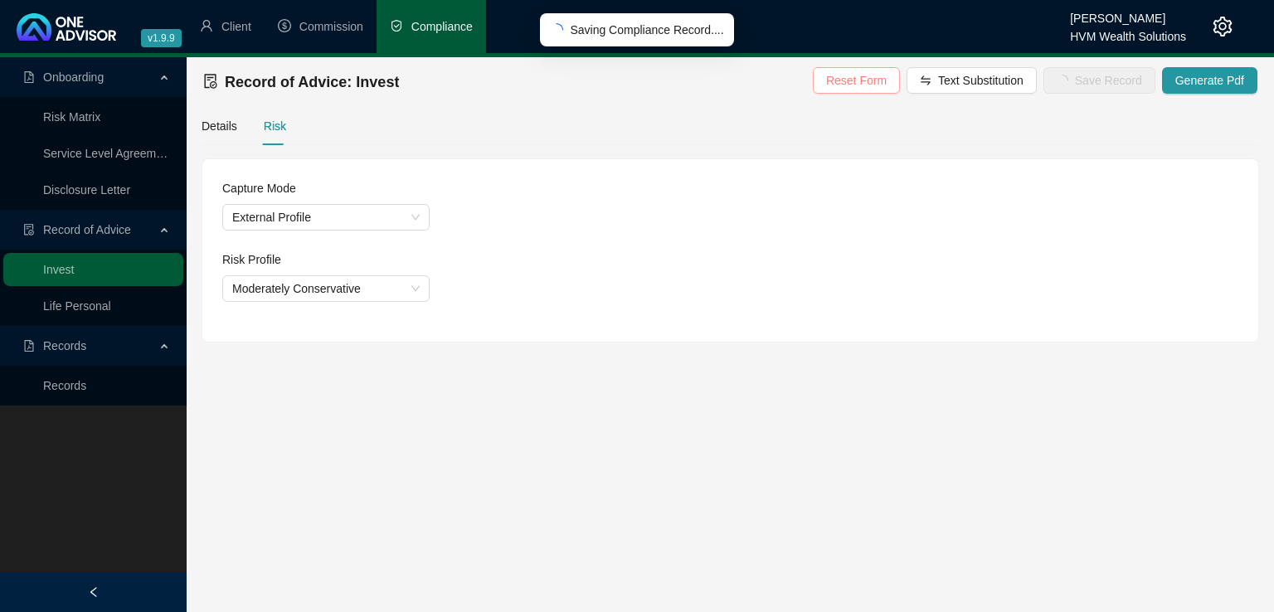
click at [878, 77] on span "Reset Form" at bounding box center [856, 80] width 61 height 18
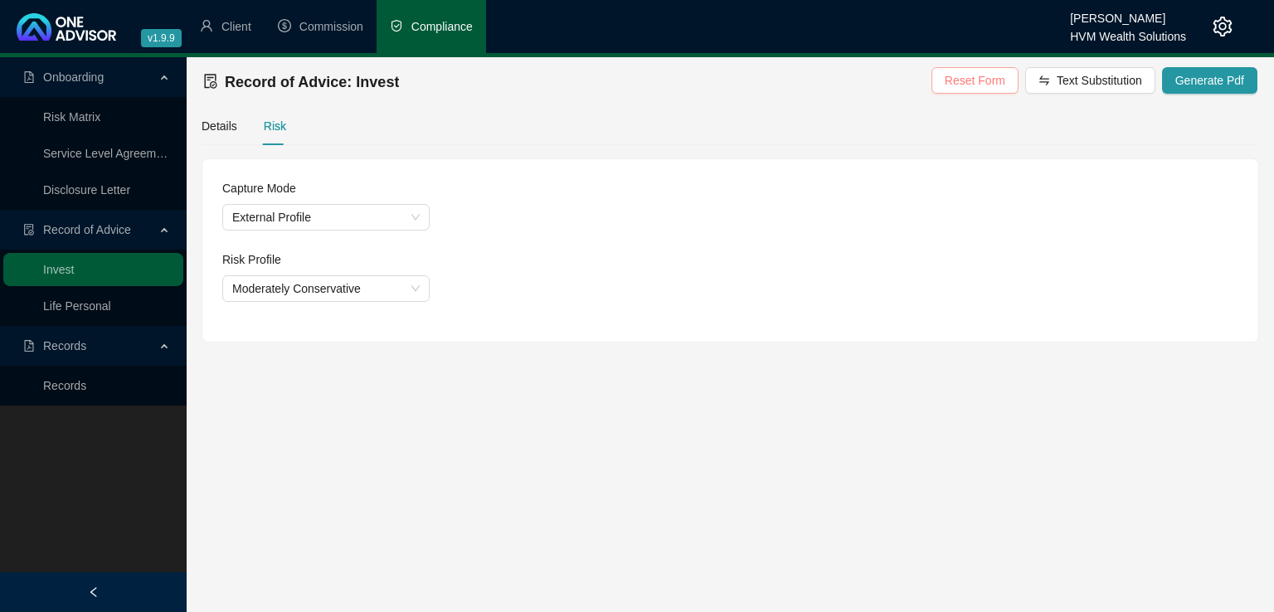
click at [975, 78] on span "Reset Form" at bounding box center [975, 80] width 61 height 18
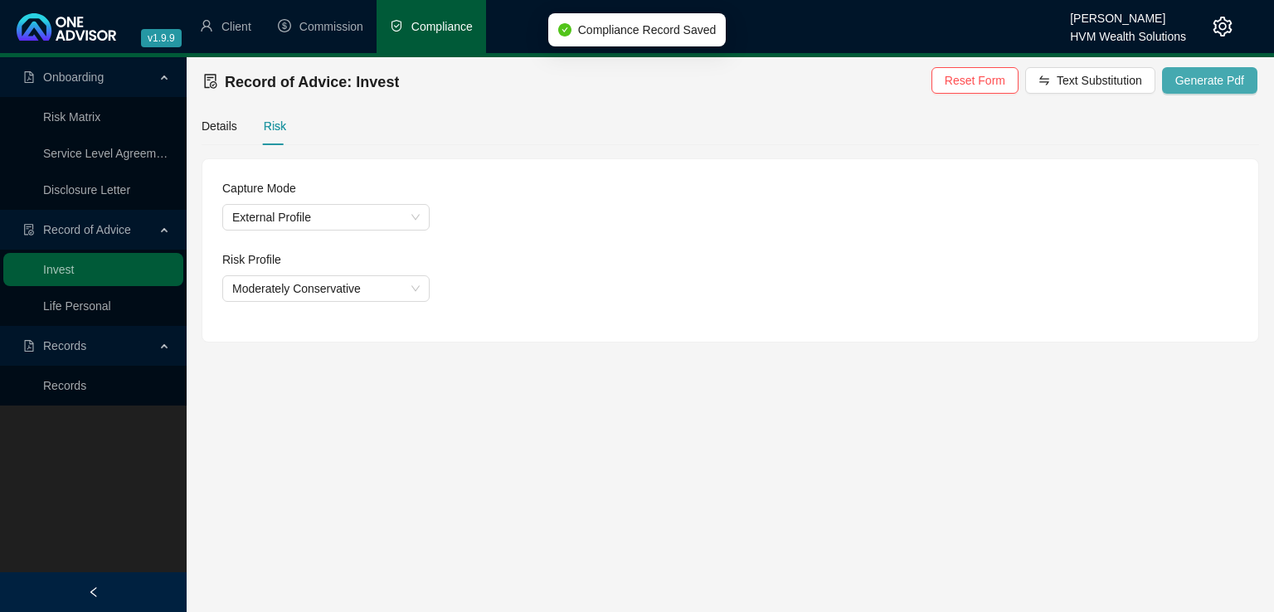
click at [1208, 88] on span "Generate Pdf" at bounding box center [1209, 80] width 69 height 18
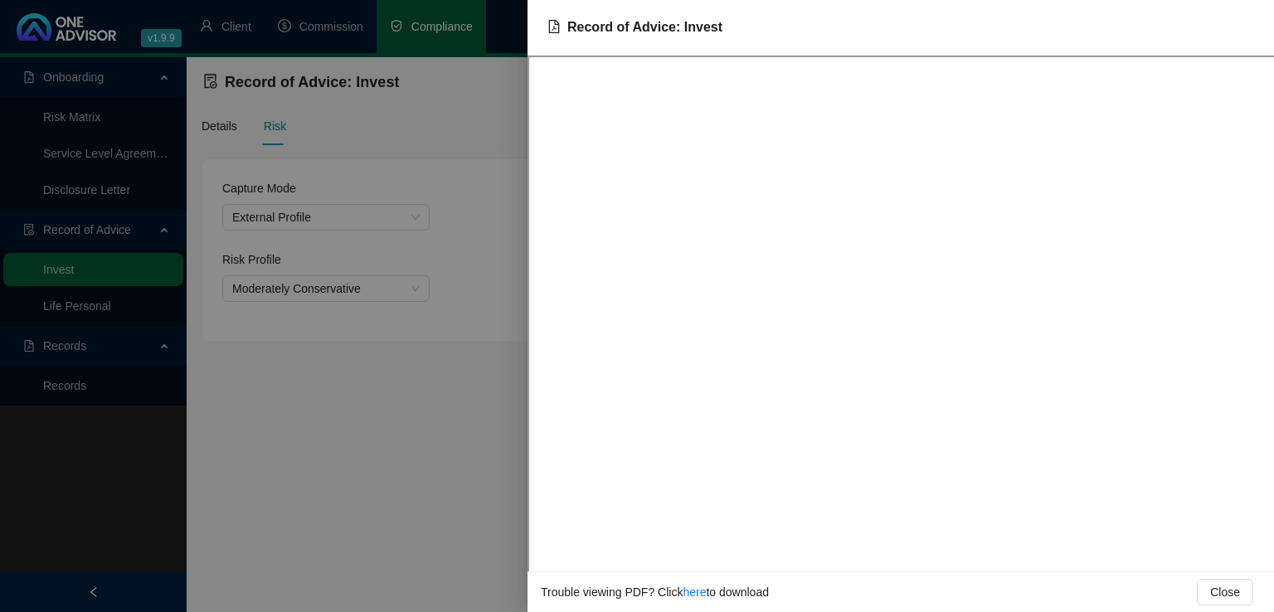
click at [326, 491] on div at bounding box center [637, 306] width 1274 height 612
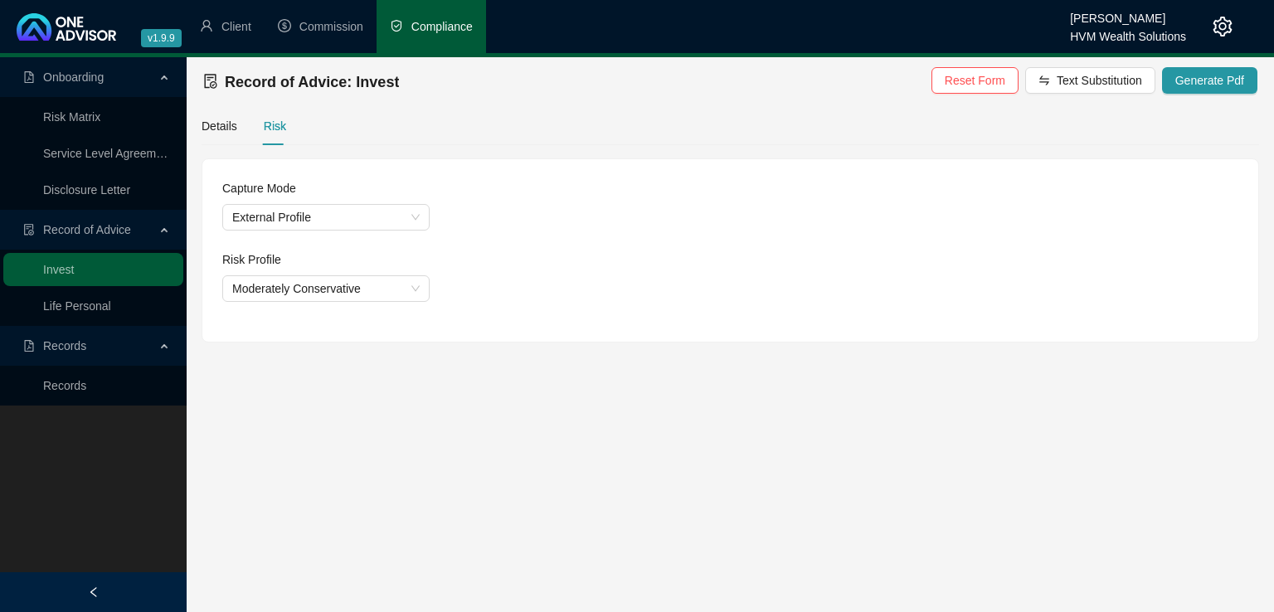
click at [86, 77] on span "Onboarding" at bounding box center [73, 76] width 61 height 13
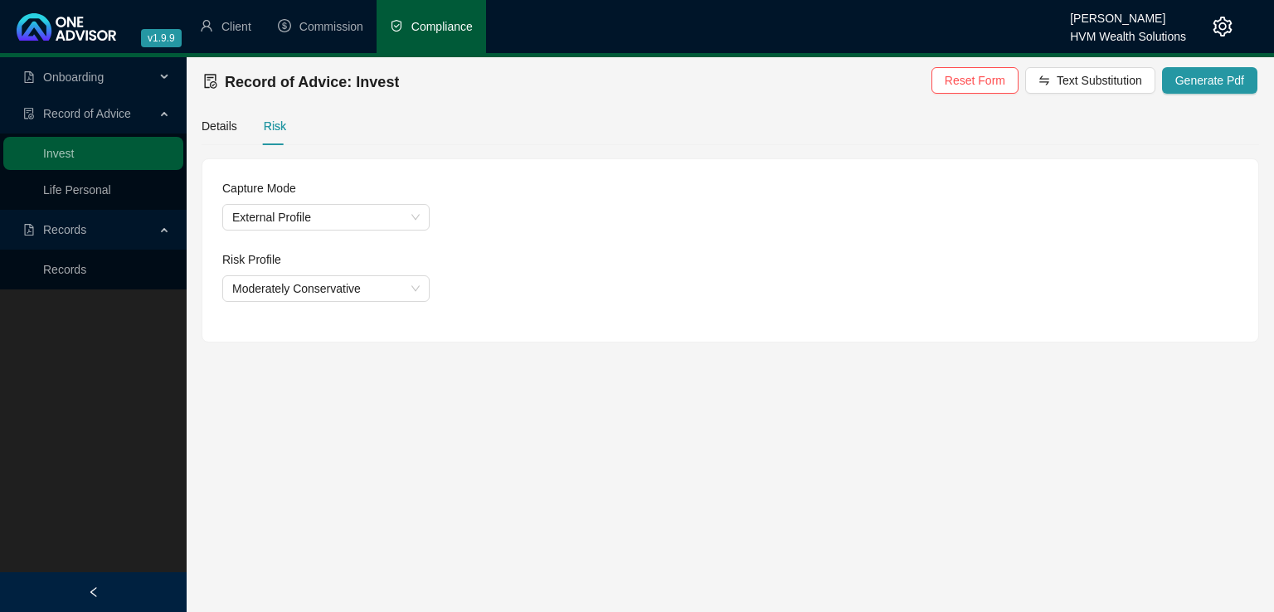
click at [86, 77] on span "Onboarding" at bounding box center [73, 76] width 61 height 13
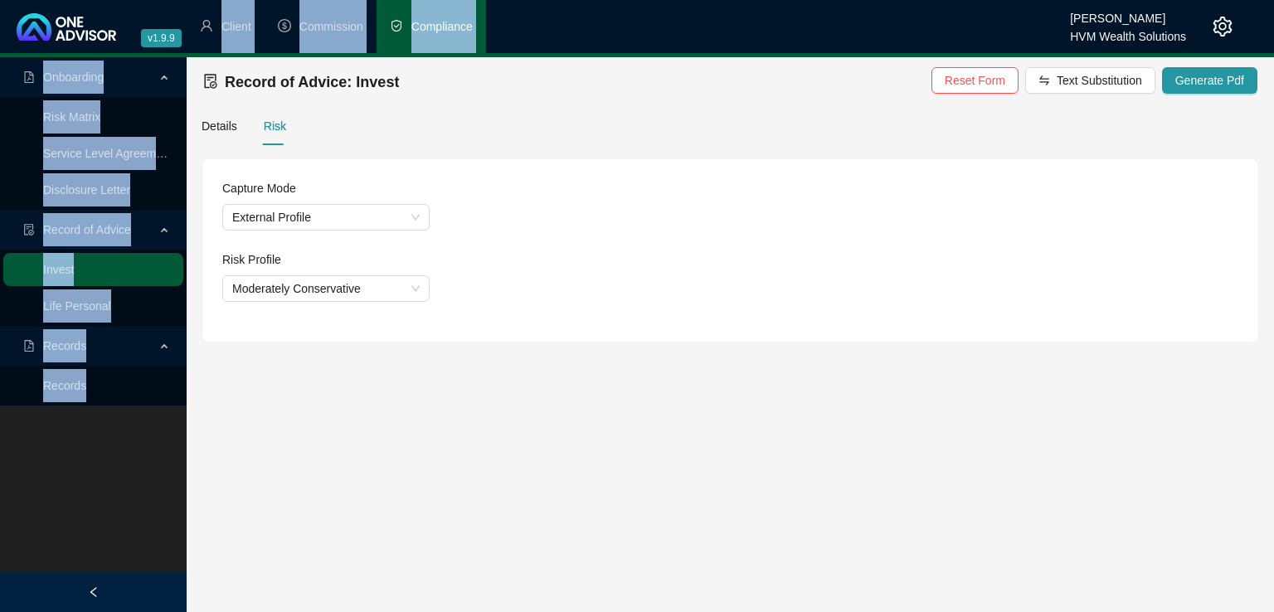
drag, startPoint x: 225, startPoint y: 24, endPoint x: 354, endPoint y: 110, distance: 155.5
click at [207, 68] on div "v1.9.9 [PERSON_NAME] HVM Wealth Solutions Client Commission Compliance Onboardi…" at bounding box center [637, 306] width 1274 height 612
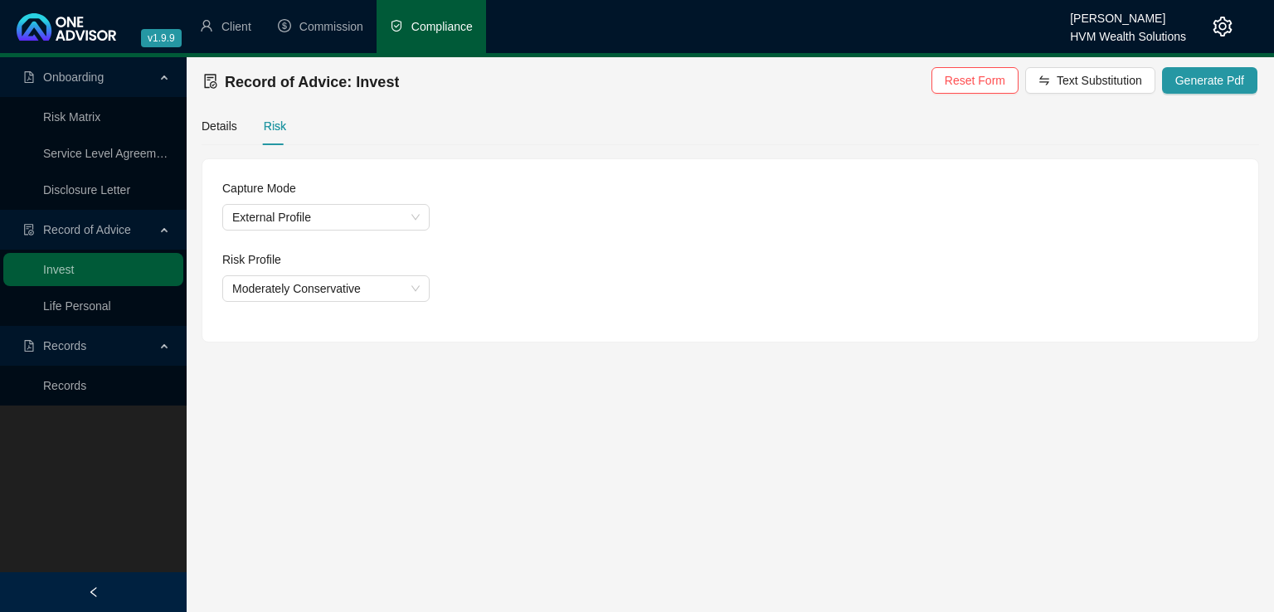
click at [1098, 22] on div "[PERSON_NAME]" at bounding box center [1128, 13] width 116 height 18
click at [1220, 27] on icon "setting" at bounding box center [1223, 27] width 20 height 20
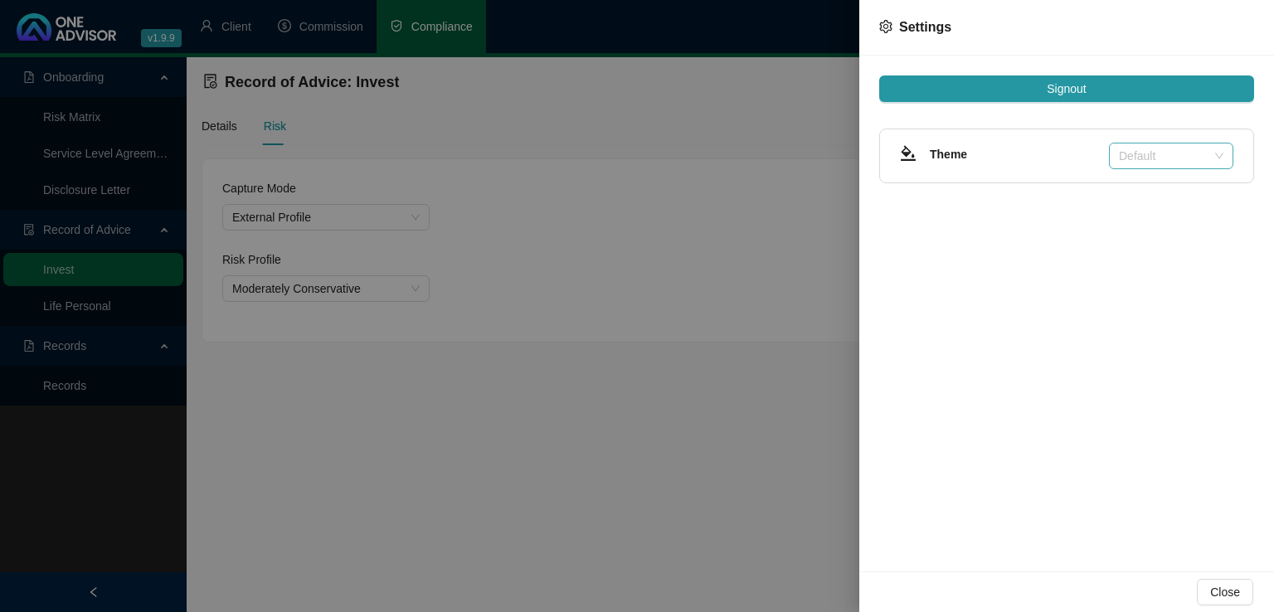
click at [1160, 163] on span "Default" at bounding box center [1171, 155] width 105 height 25
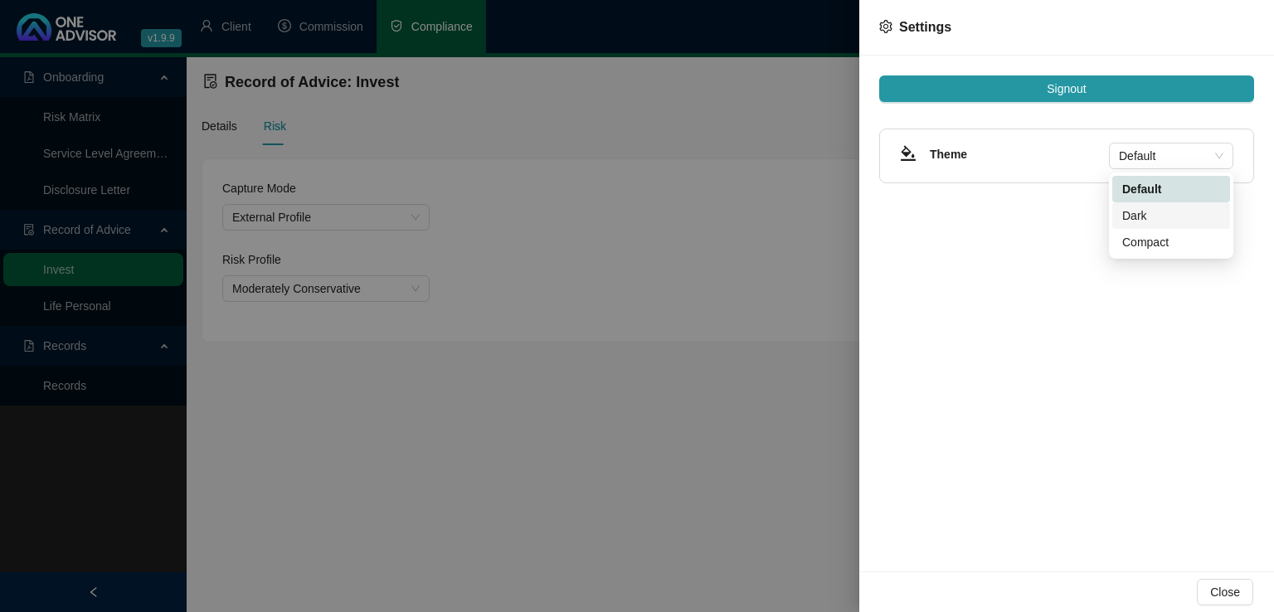
click at [1019, 265] on div "Signout Theme Default" at bounding box center [1066, 314] width 415 height 516
click at [902, 26] on span "Settings" at bounding box center [925, 27] width 52 height 14
click at [885, 30] on icon "setting" at bounding box center [885, 26] width 12 height 13
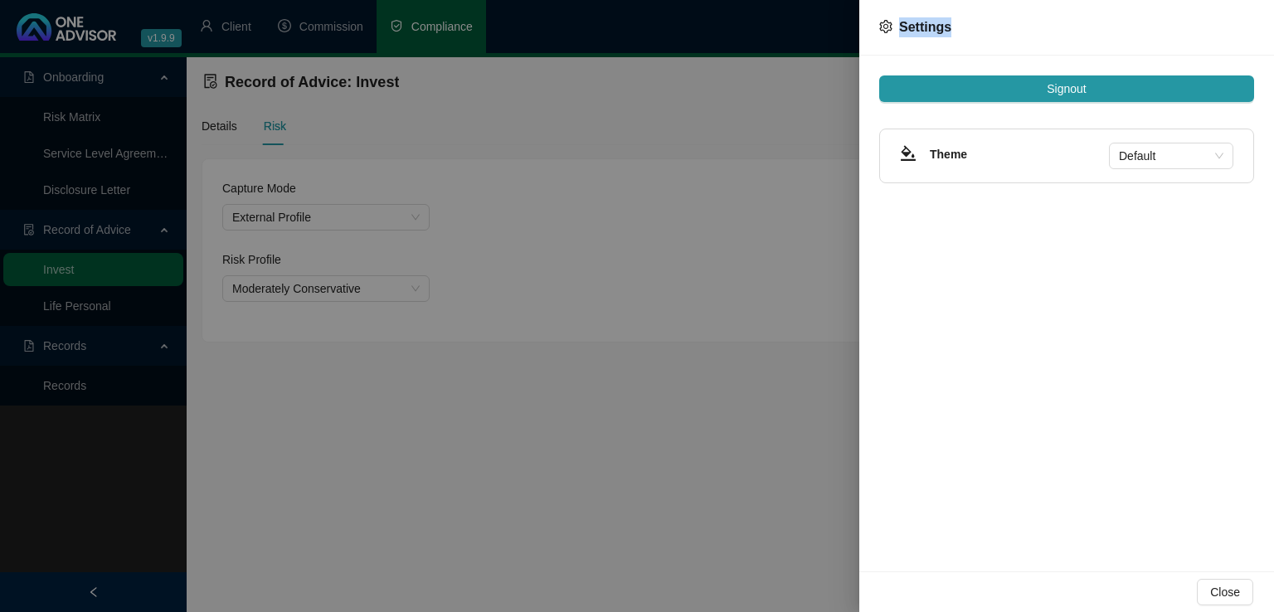
click at [885, 30] on icon "setting" at bounding box center [885, 26] width 12 height 13
click at [897, 27] on span "Settings" at bounding box center [915, 27] width 72 height 20
click at [759, 94] on div at bounding box center [637, 306] width 1274 height 612
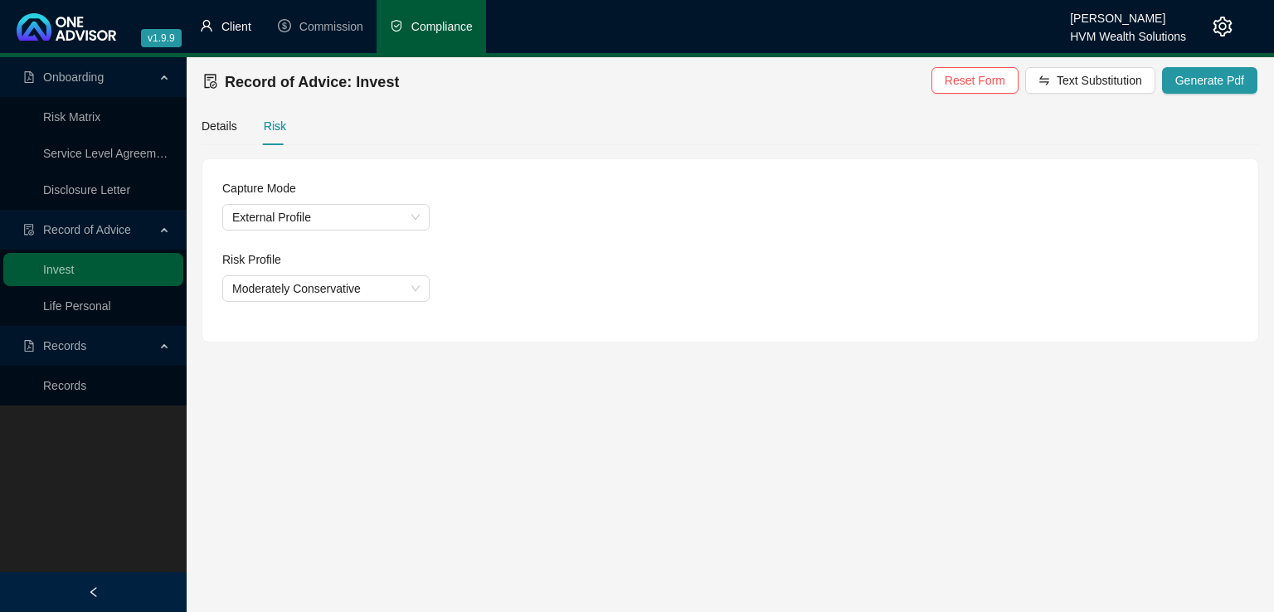
click at [245, 25] on span "Client" at bounding box center [236, 26] width 30 height 13
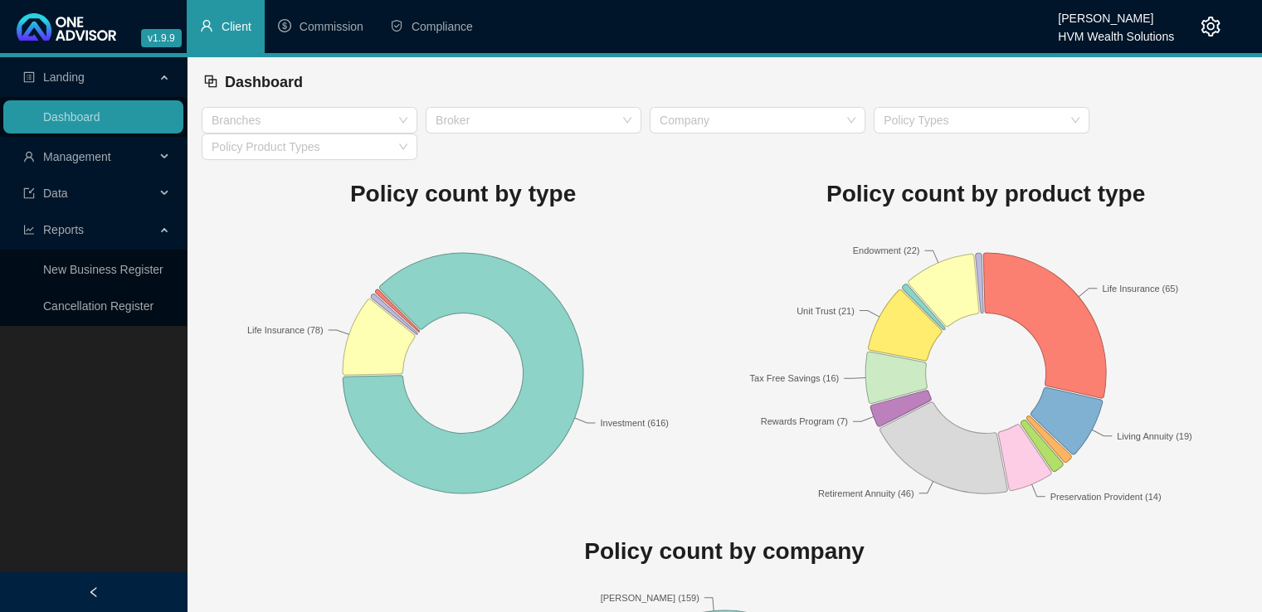
click at [69, 70] on span "Landing" at bounding box center [63, 76] width 41 height 13
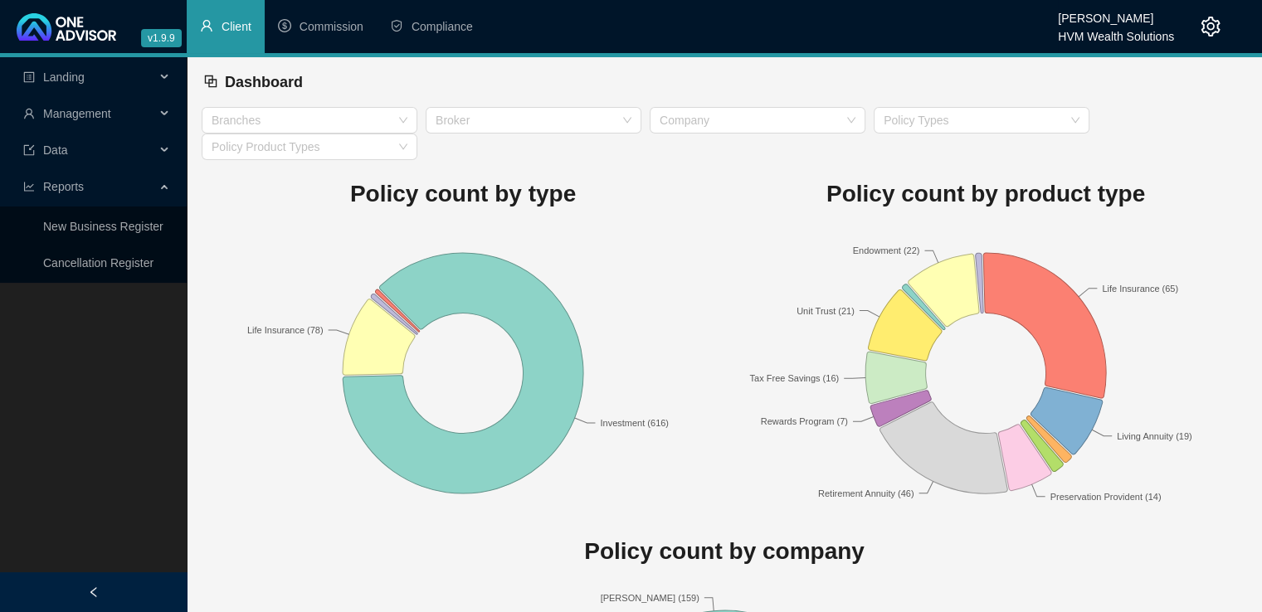
click at [64, 85] on span "Landing" at bounding box center [89, 77] width 132 height 33
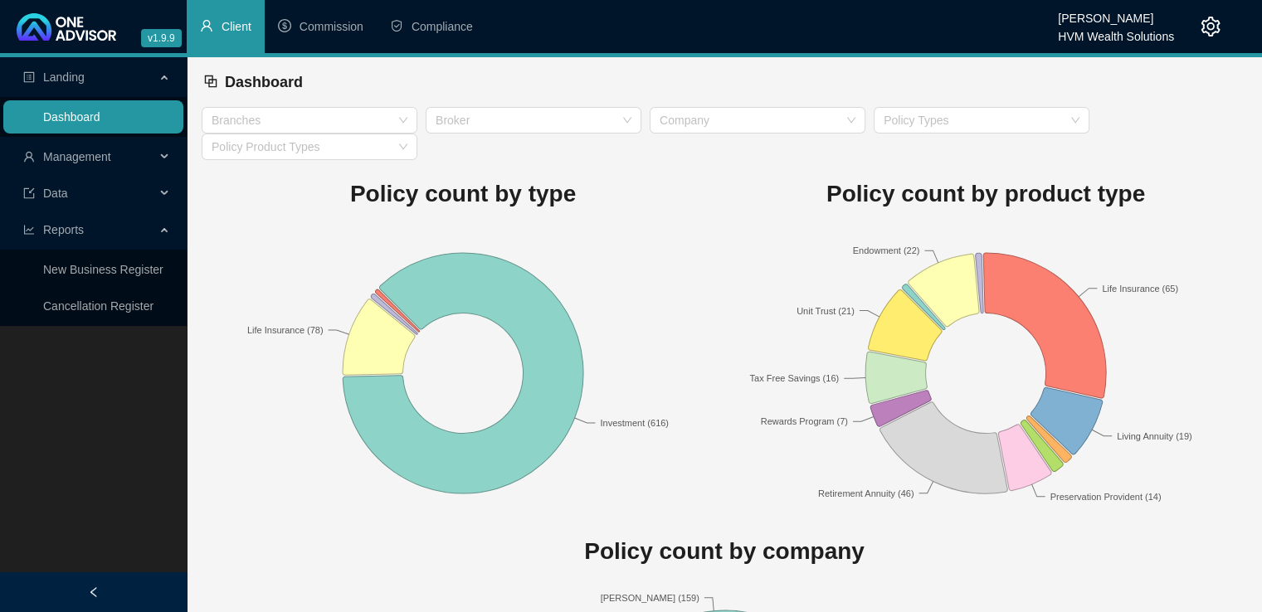
click at [64, 111] on link "Dashboard" at bounding box center [71, 116] width 57 height 13
click at [139, 202] on span "Data" at bounding box center [89, 193] width 132 height 33
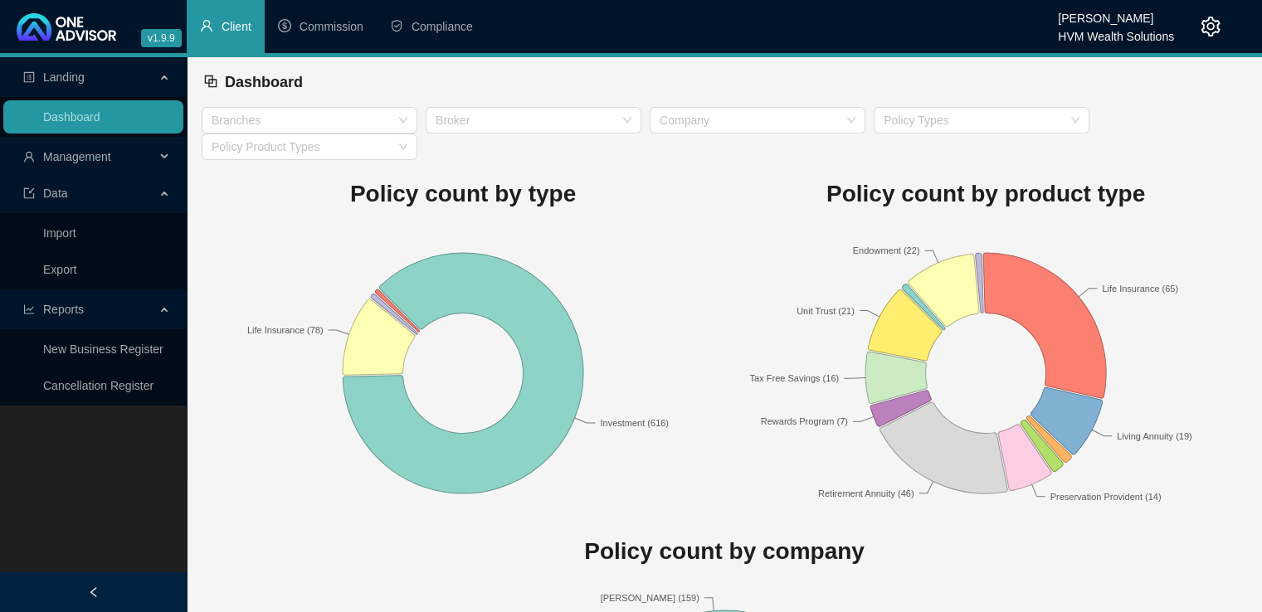
click at [148, 163] on span "Management" at bounding box center [89, 156] width 132 height 33
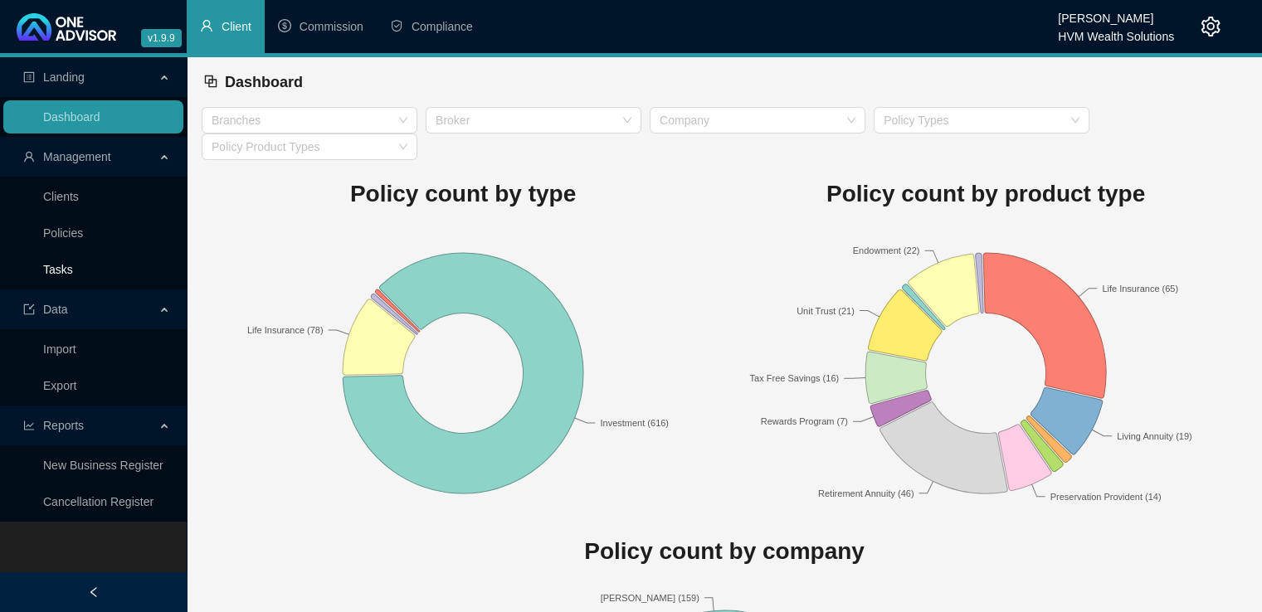
click at [58, 271] on link "Tasks" at bounding box center [58, 269] width 30 height 13
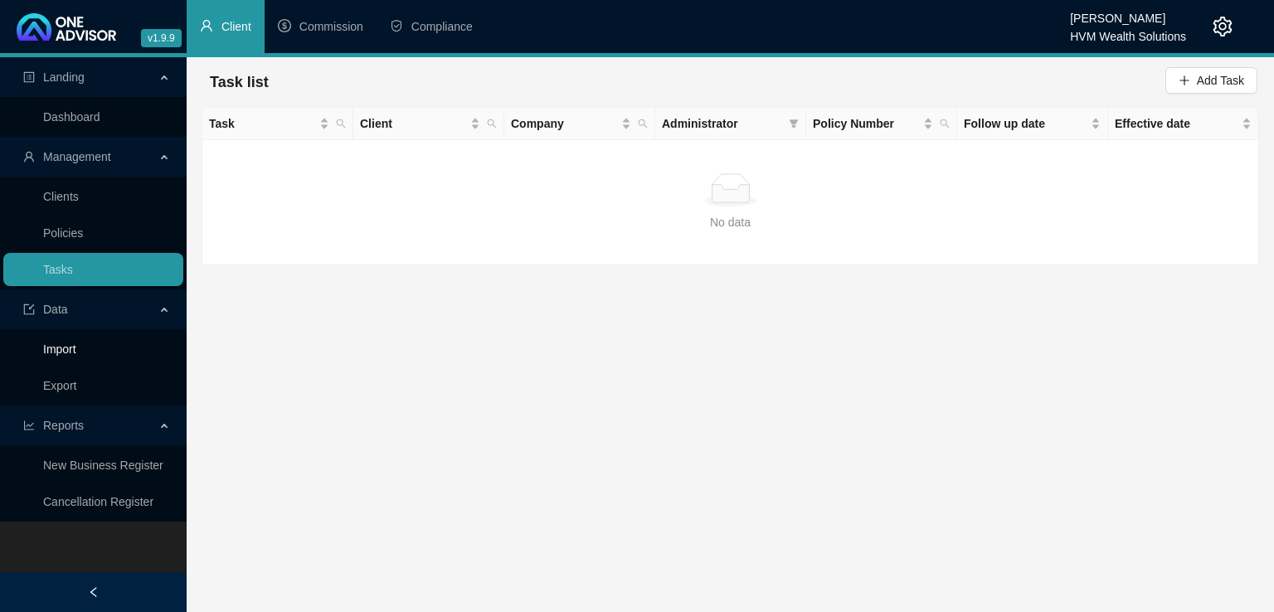
click at [70, 349] on link "Import" at bounding box center [59, 349] width 33 height 13
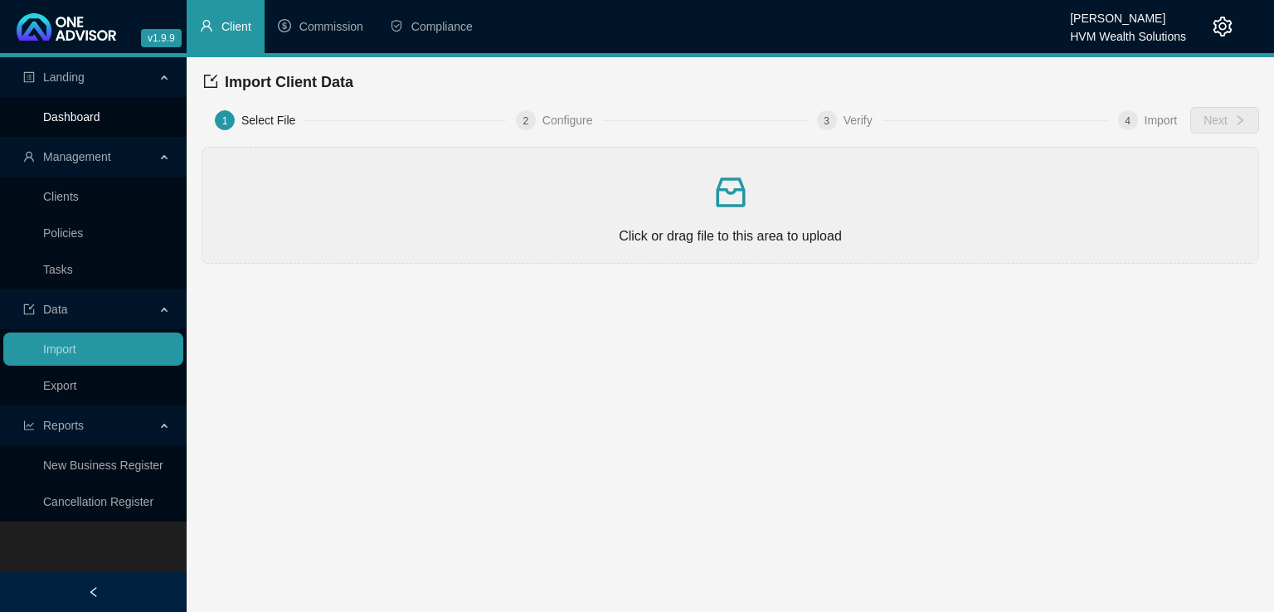
click at [71, 115] on link "Dashboard" at bounding box center [71, 116] width 57 height 13
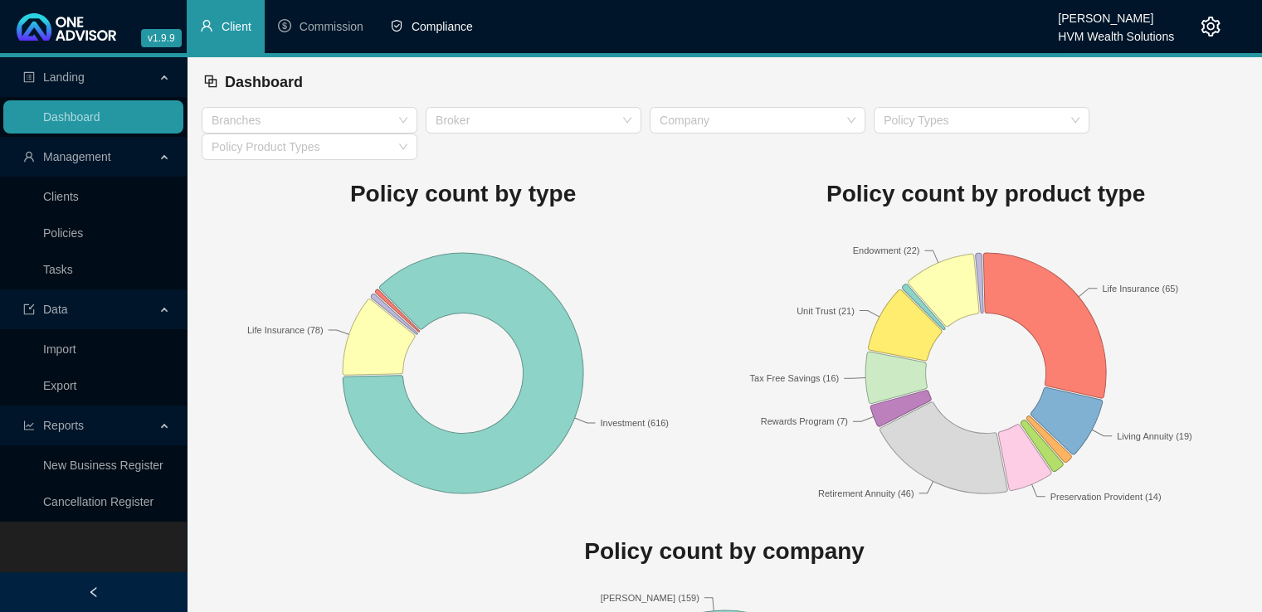
click at [441, 24] on span "Compliance" at bounding box center [441, 26] width 61 height 13
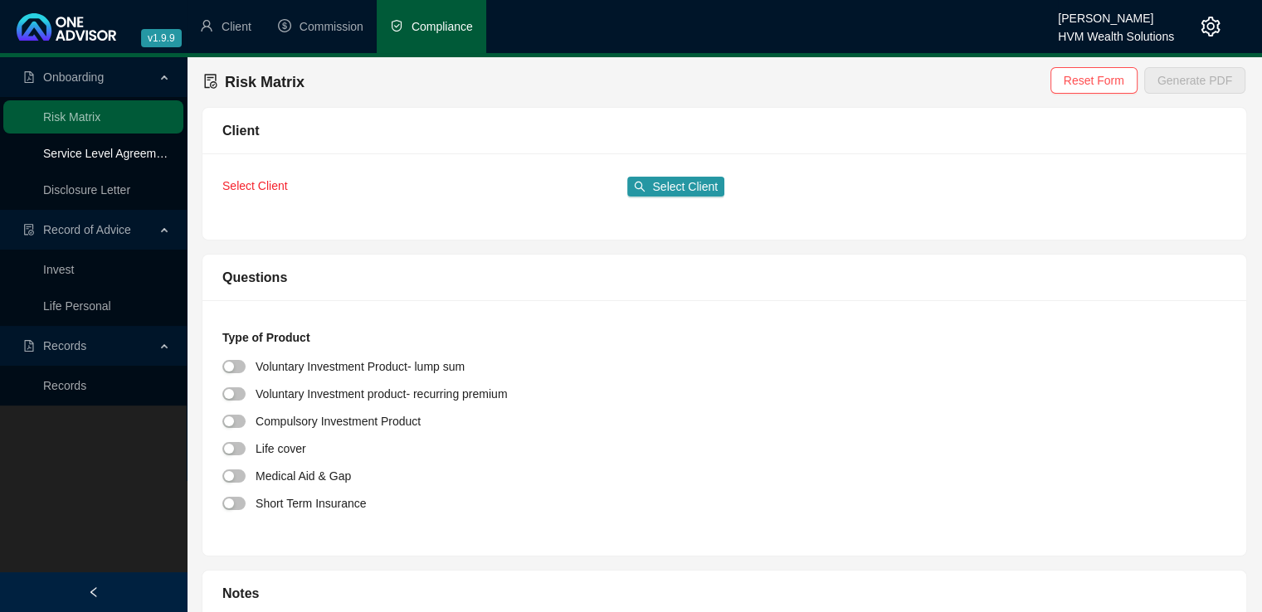
click at [61, 157] on link "Service Level Agreement" at bounding box center [107, 153] width 129 height 13
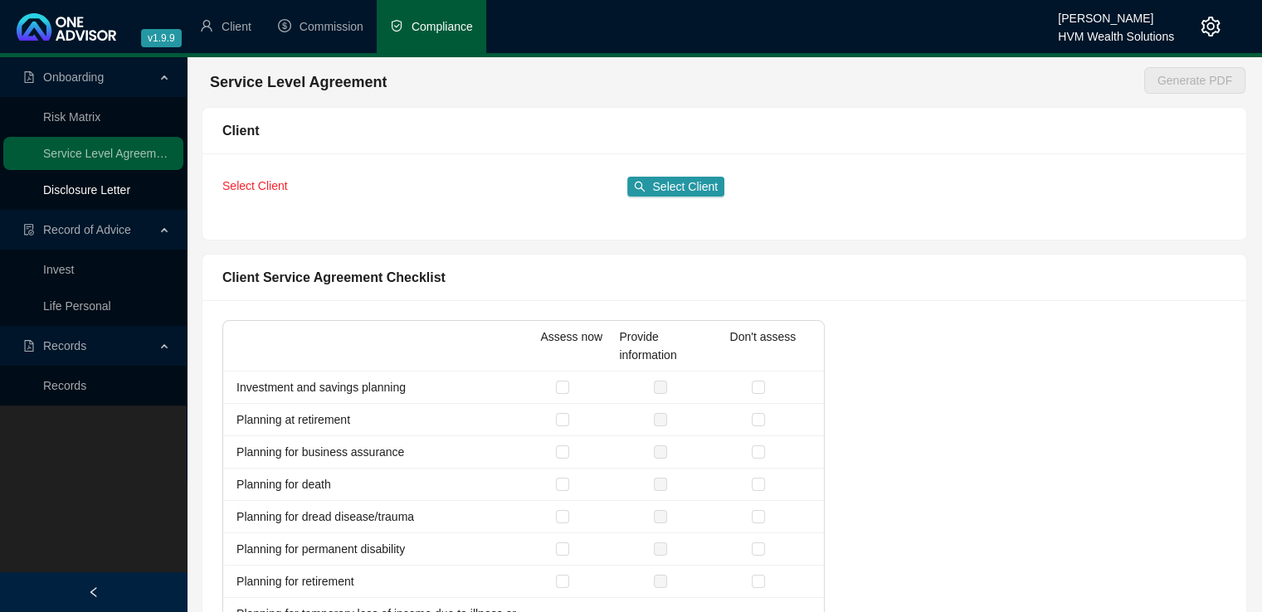
click at [92, 187] on link "Disclosure Letter" at bounding box center [86, 189] width 87 height 13
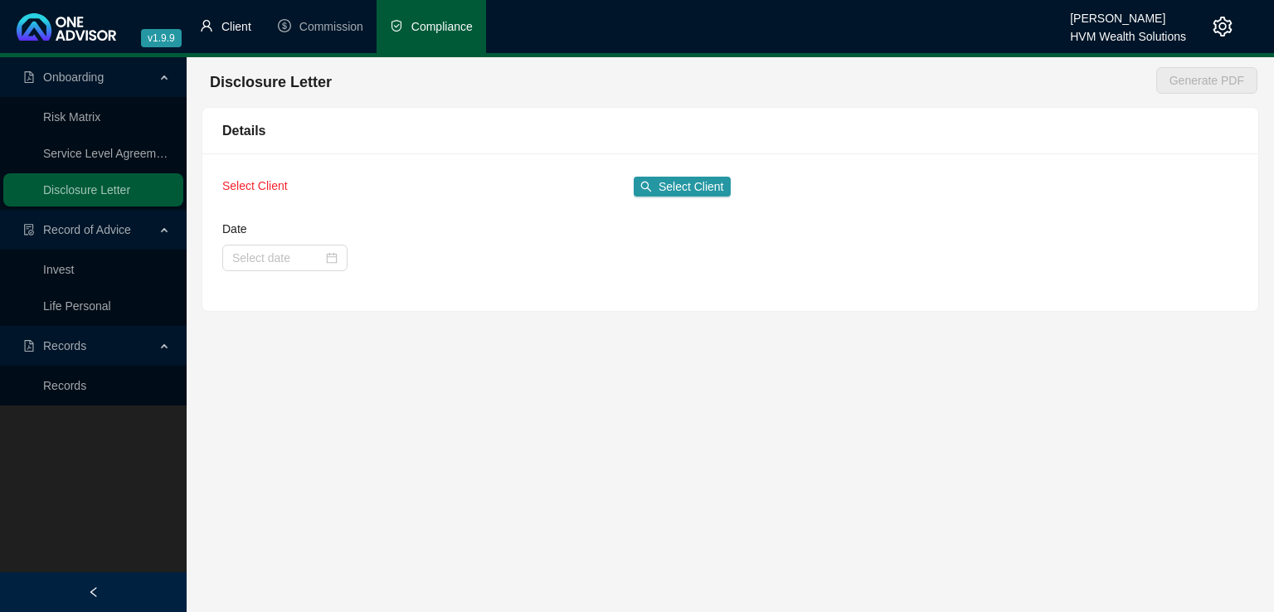
click at [235, 27] on span "Client" at bounding box center [236, 26] width 30 height 13
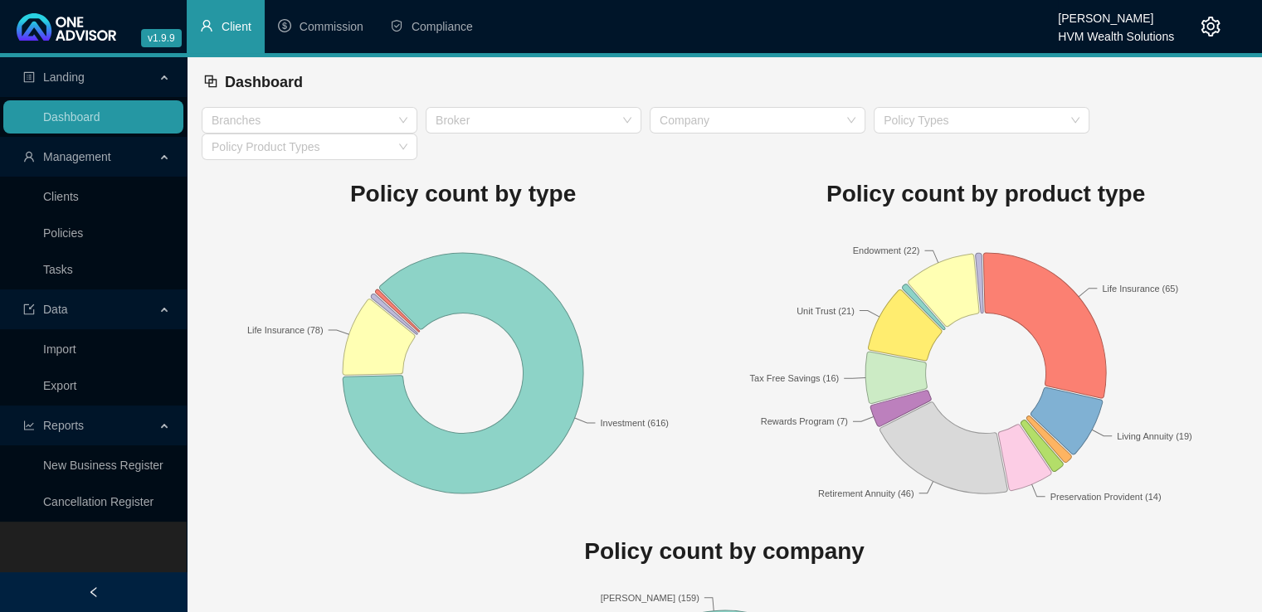
click at [1213, 22] on icon "setting" at bounding box center [1210, 27] width 20 height 20
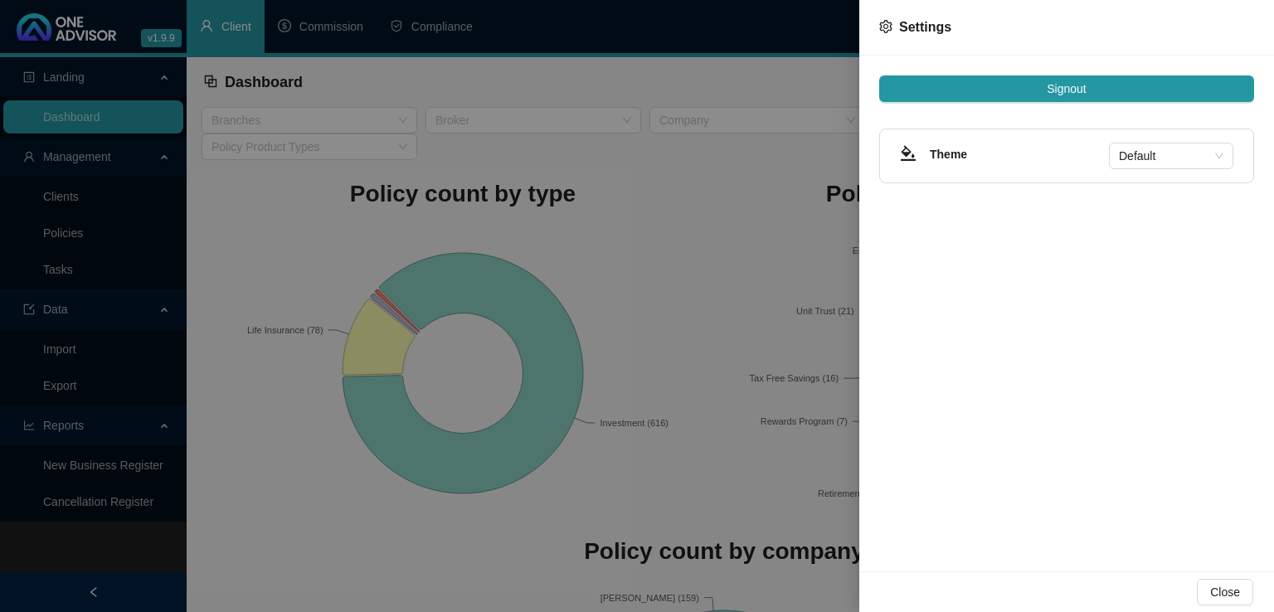
click at [906, 28] on span "Settings" at bounding box center [925, 27] width 52 height 14
click at [892, 28] on icon "setting" at bounding box center [885, 26] width 13 height 13
click at [759, 70] on div at bounding box center [637, 306] width 1274 height 612
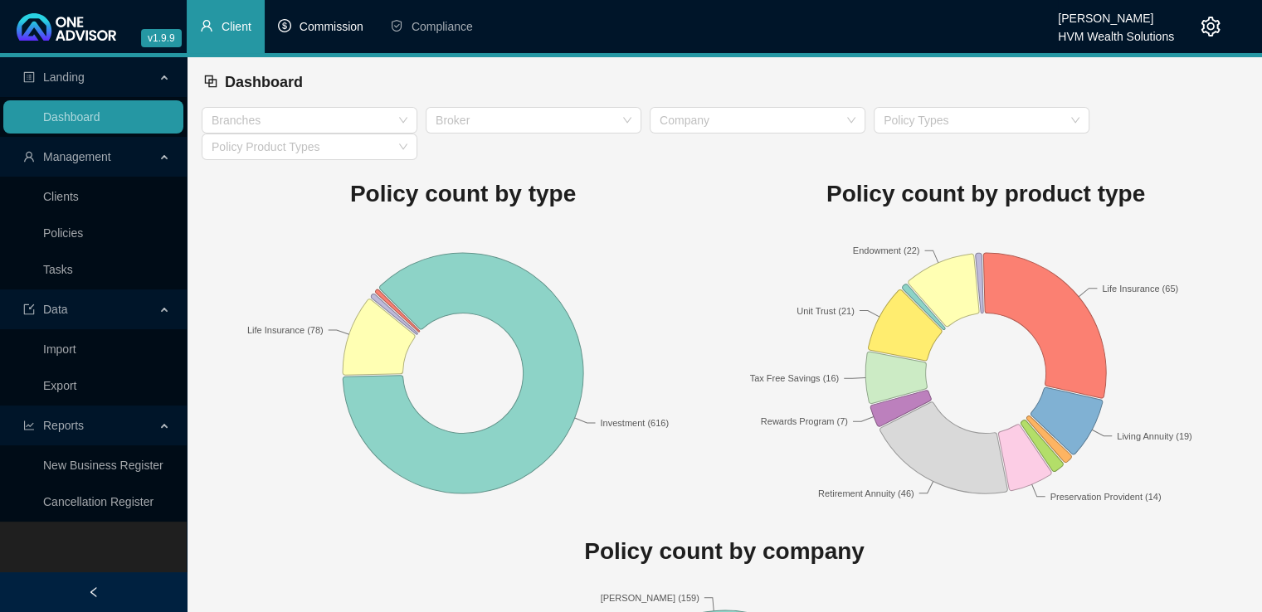
click at [317, 31] on span "Commission" at bounding box center [331, 26] width 64 height 13
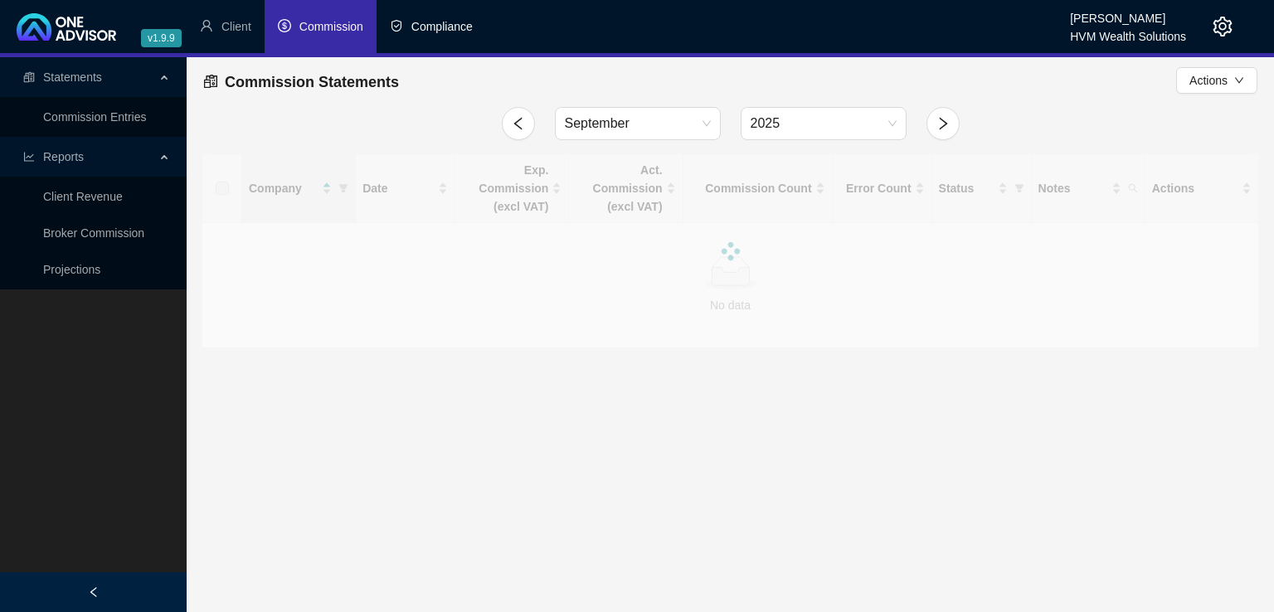
click at [441, 29] on span "Compliance" at bounding box center [441, 26] width 61 height 13
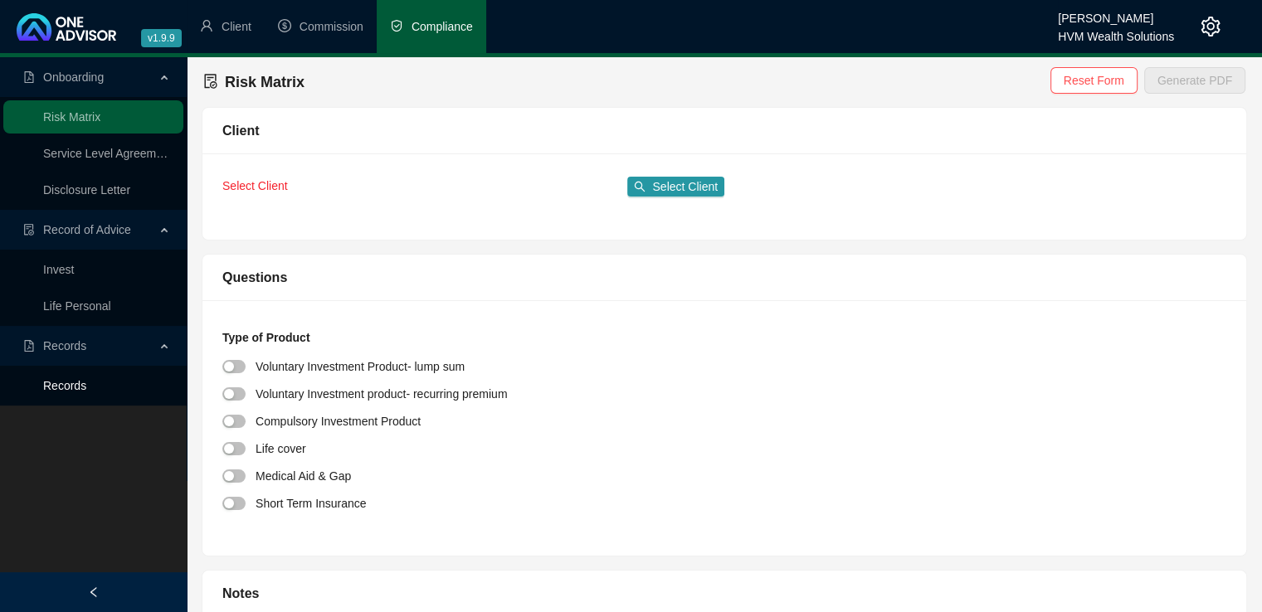
click at [56, 385] on link "Records" at bounding box center [64, 385] width 43 height 13
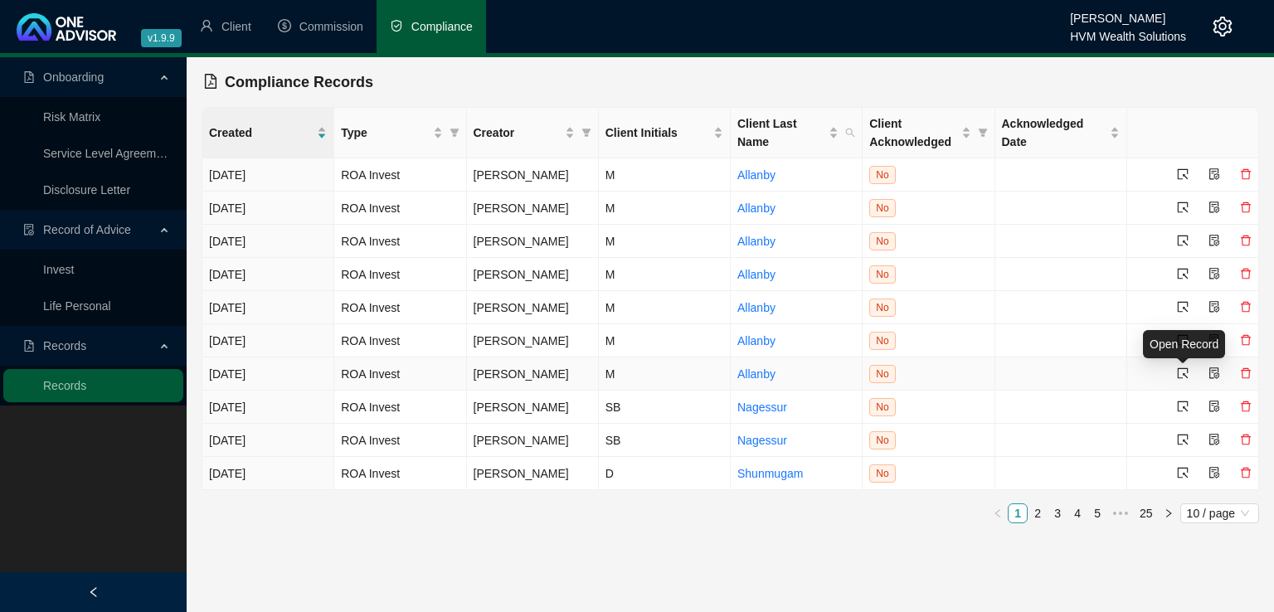
click at [1186, 372] on icon "select" at bounding box center [1183, 373] width 12 height 12
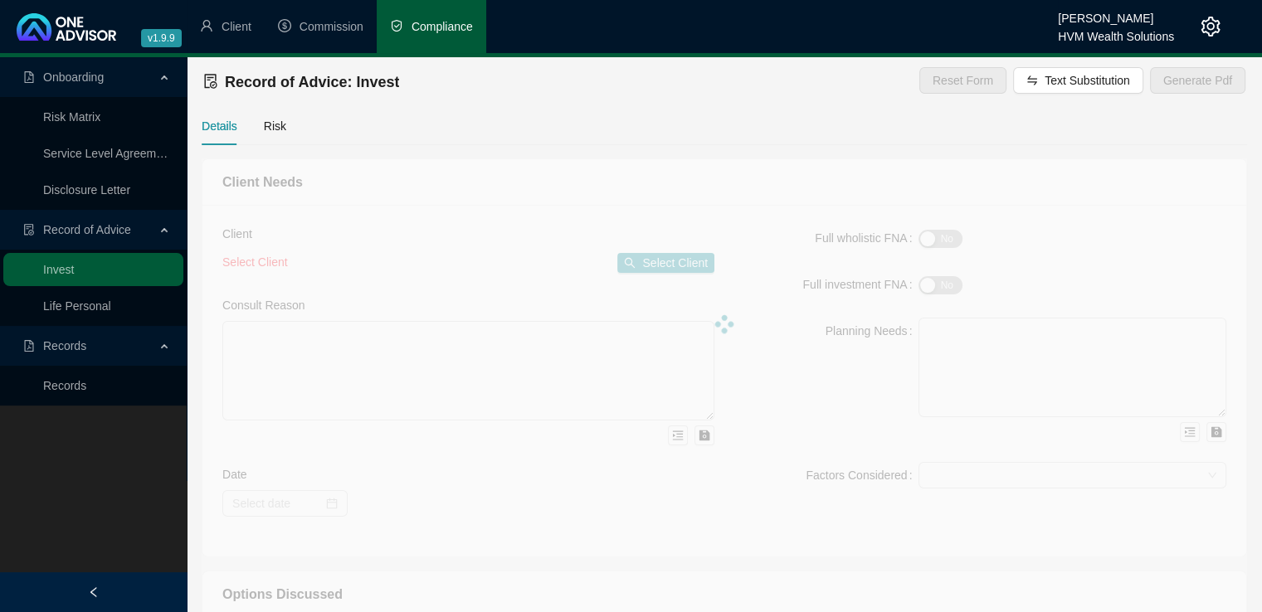
type textarea "The client wishes to invest a lump sum of R50 000 which she has as excess capit…"
type textarea "Client wishes to invest a once-off lumpsum of R50 000 and does not foresee need…"
type textarea "We provided the client with two possible options for investing her excess lump …"
type textarea "The client has elected to proceed with our recommendation and invest her R50 00…"
type textarea "Investec Corporate Cash Manager (CCM) - 32 day notice account"
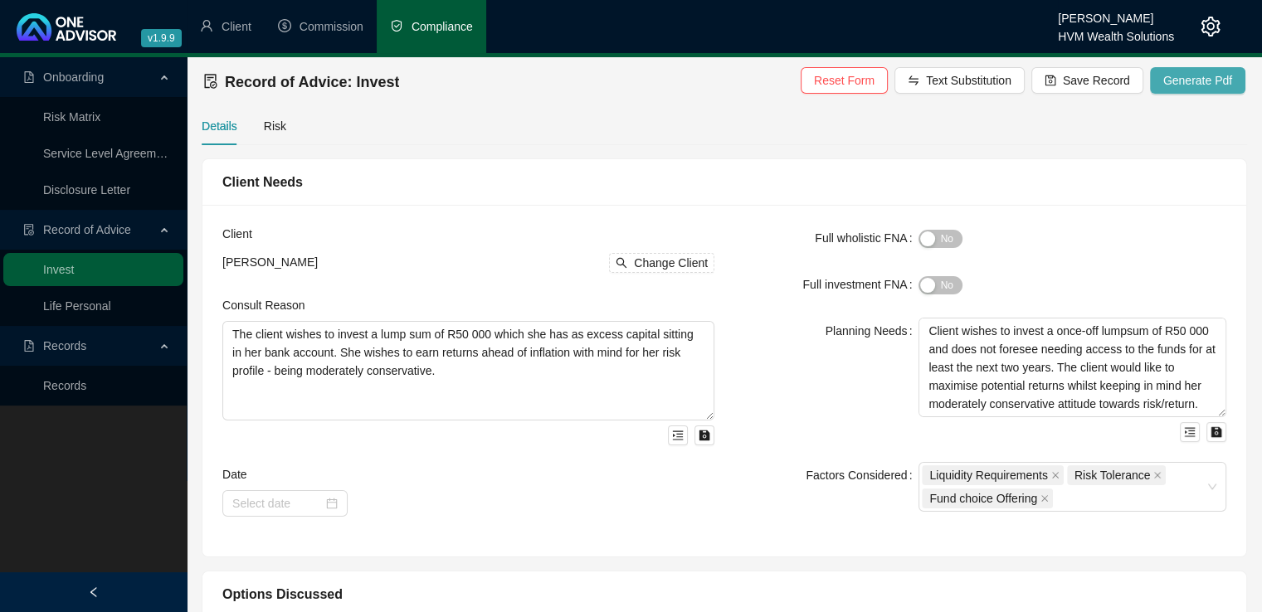
click at [1174, 82] on span "Generate Pdf" at bounding box center [1197, 80] width 69 height 18
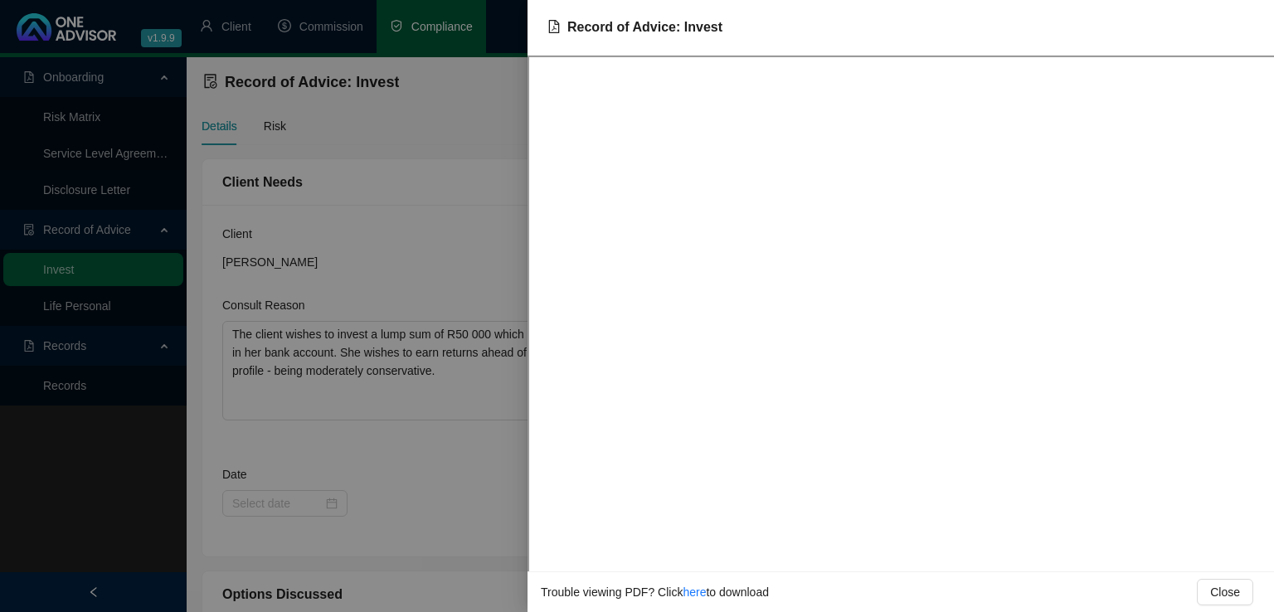
click at [471, 268] on div at bounding box center [637, 306] width 1274 height 612
